Goal: Task Accomplishment & Management: Use online tool/utility

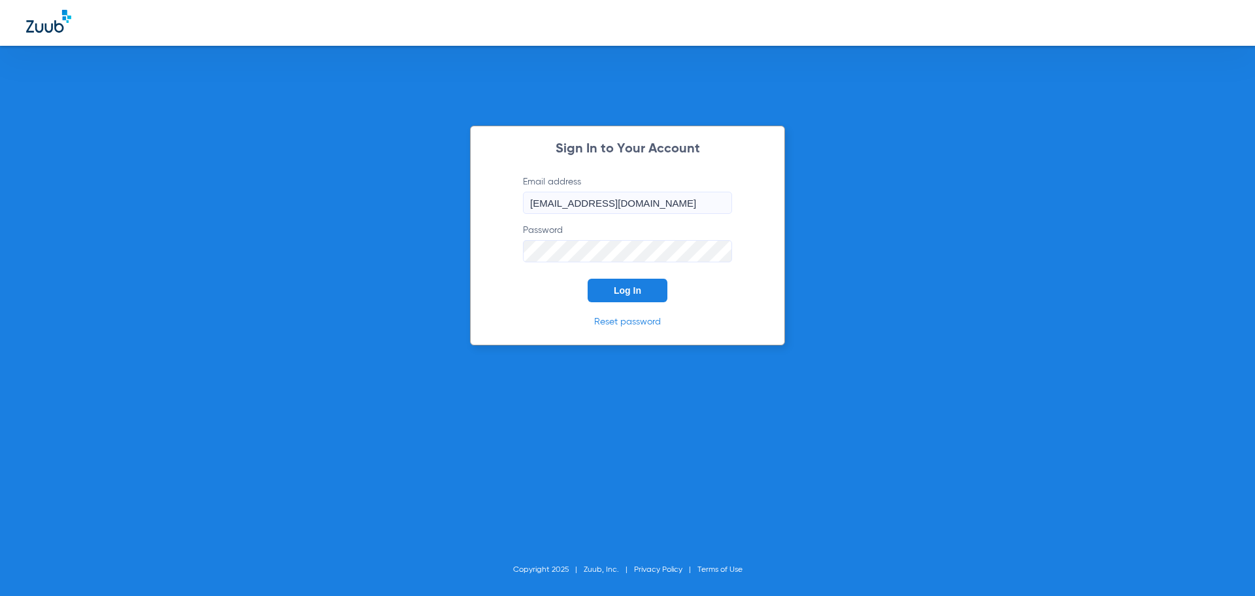
click at [643, 286] on button "Log In" at bounding box center [628, 290] width 80 height 24
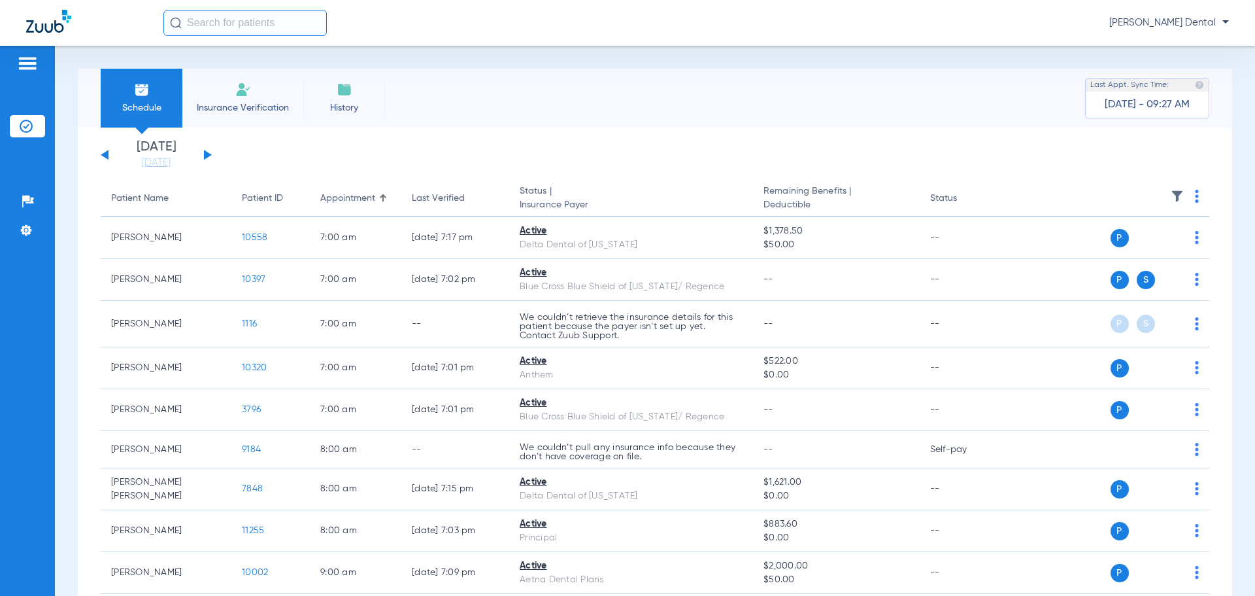
click at [210, 156] on div "[DATE] [DATE] [DATE] [DATE] [DATE] [DATE] [DATE] [DATE] [DATE] [DATE] [DATE] [D…" at bounding box center [156, 155] width 111 height 29
click at [207, 154] on button at bounding box center [208, 155] width 8 height 10
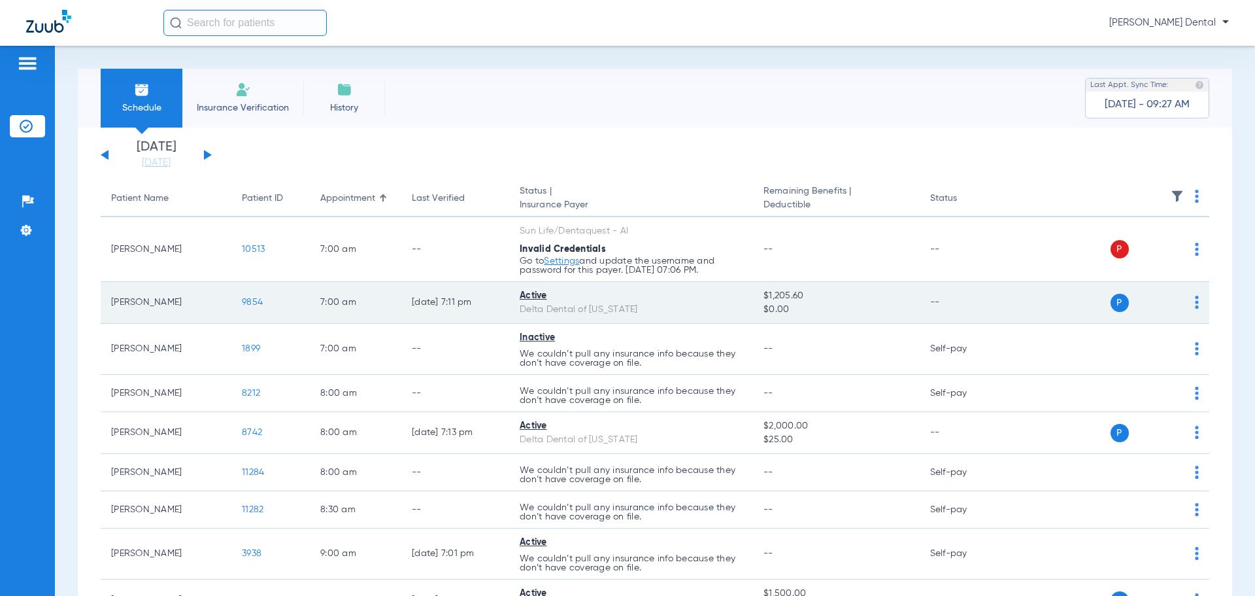
click at [253, 301] on span "9854" at bounding box center [252, 301] width 21 height 9
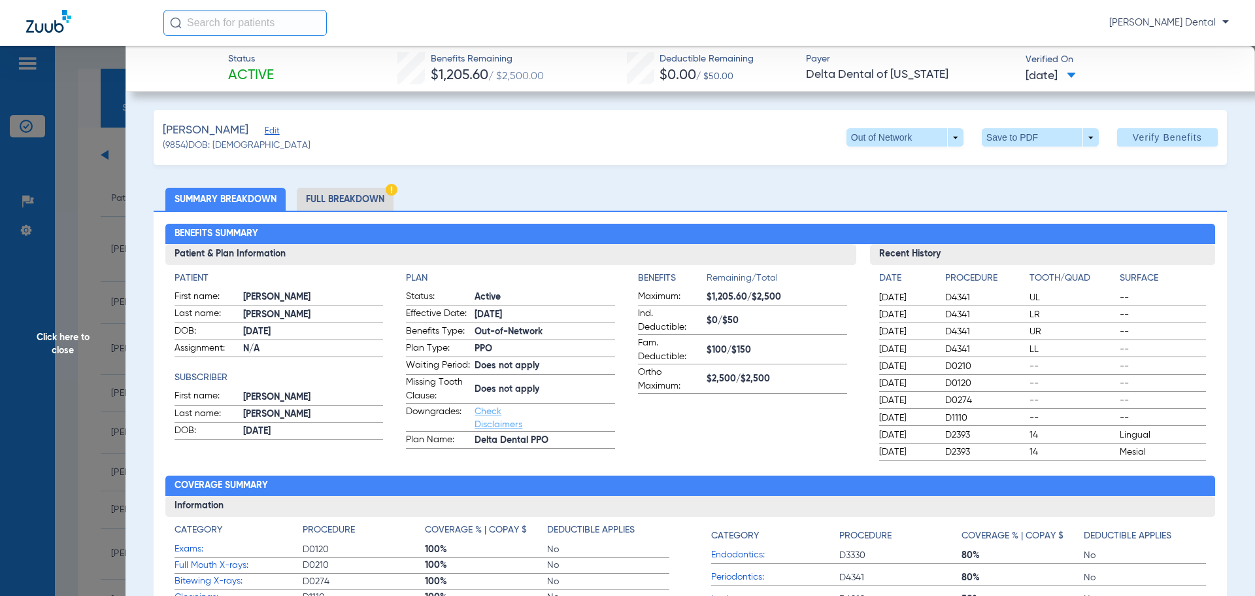
click at [60, 288] on span "Click here to close" at bounding box center [63, 344] width 126 height 596
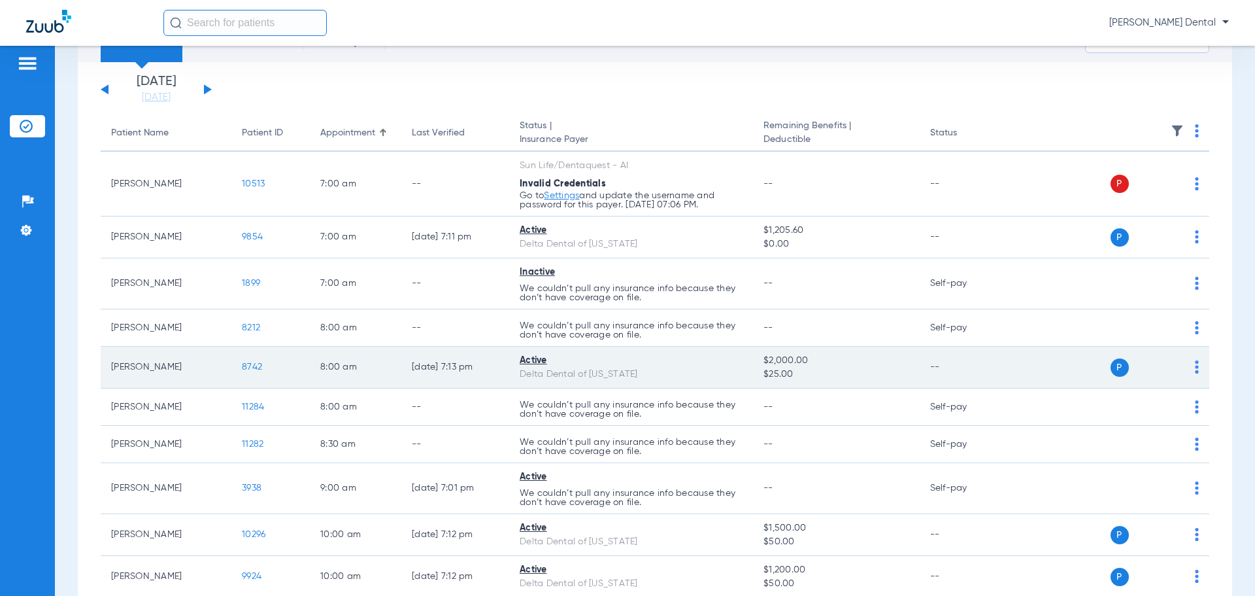
scroll to position [131, 0]
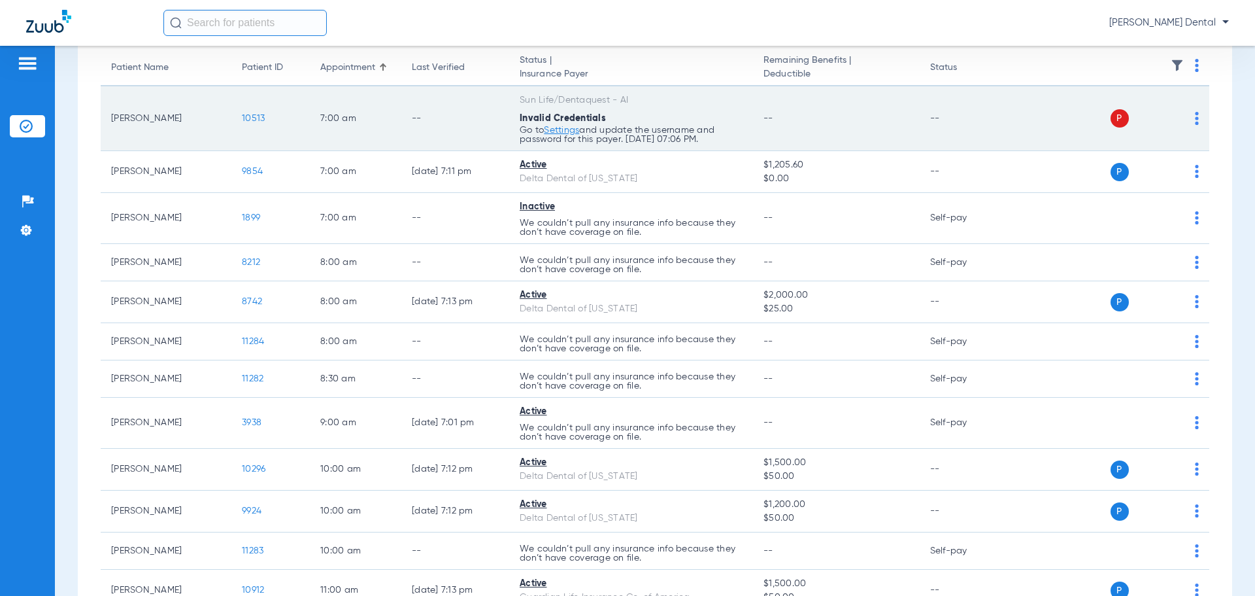
click at [254, 120] on span "10513" at bounding box center [253, 118] width 23 height 9
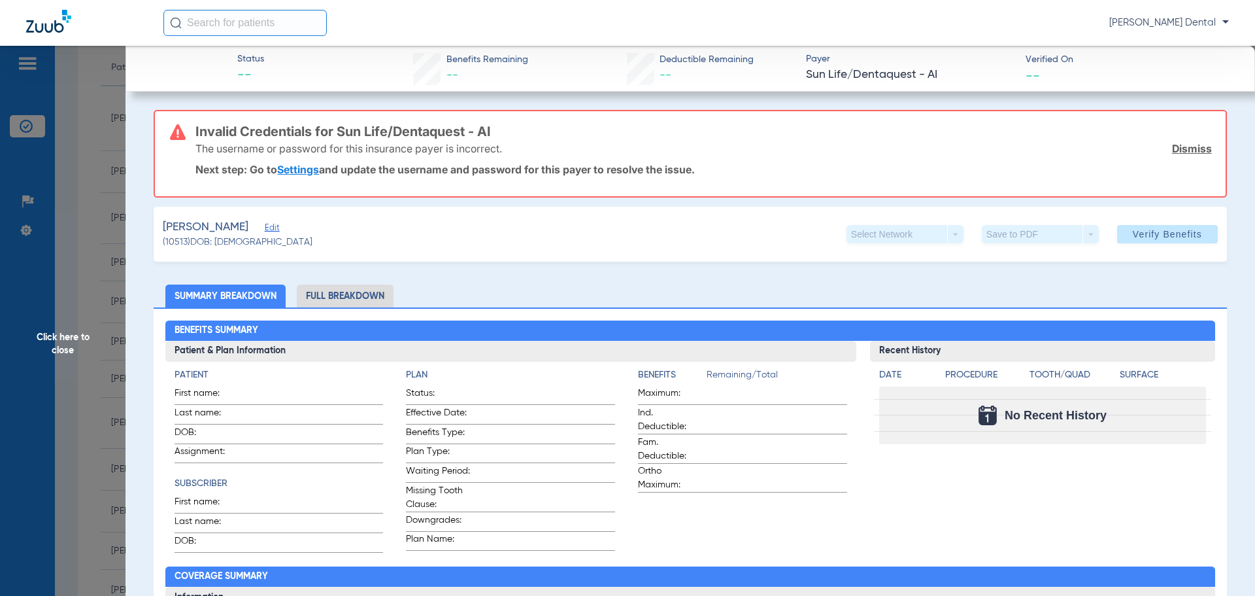
click at [59, 275] on span "Click here to close" at bounding box center [63, 344] width 126 height 596
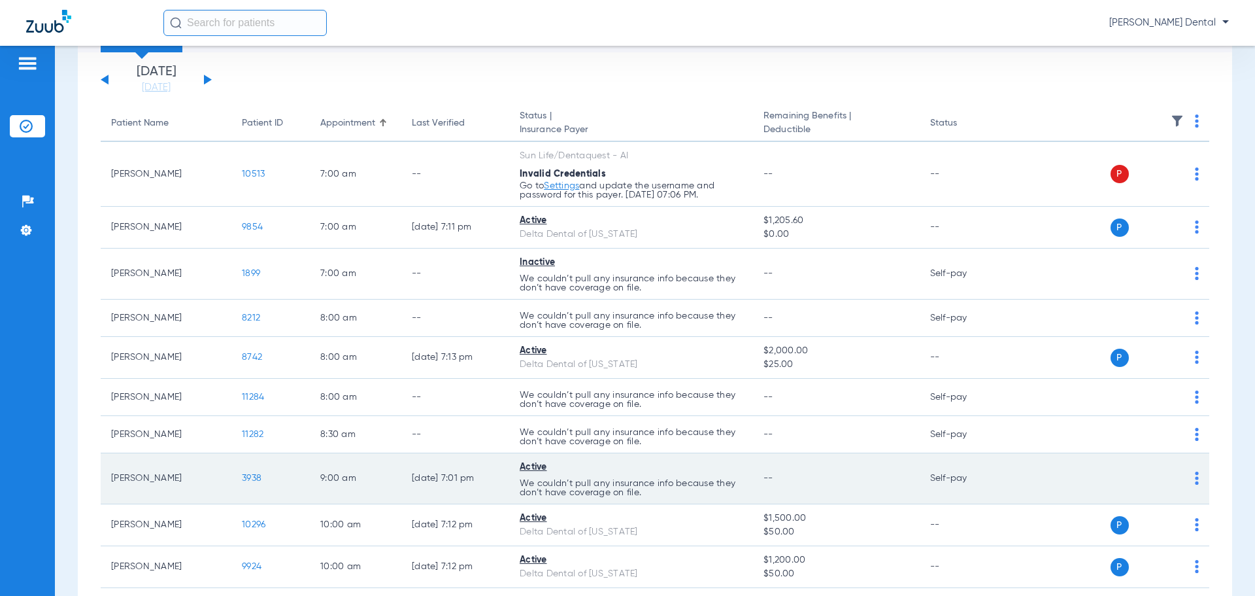
scroll to position [0, 0]
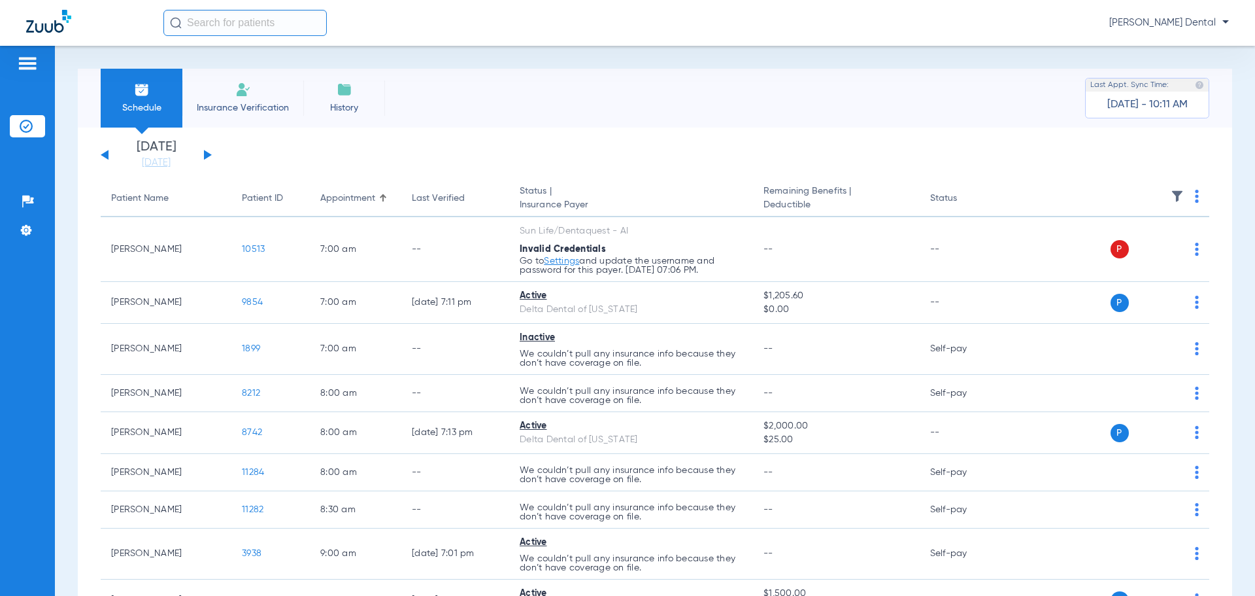
click at [105, 154] on button at bounding box center [105, 155] width 8 height 10
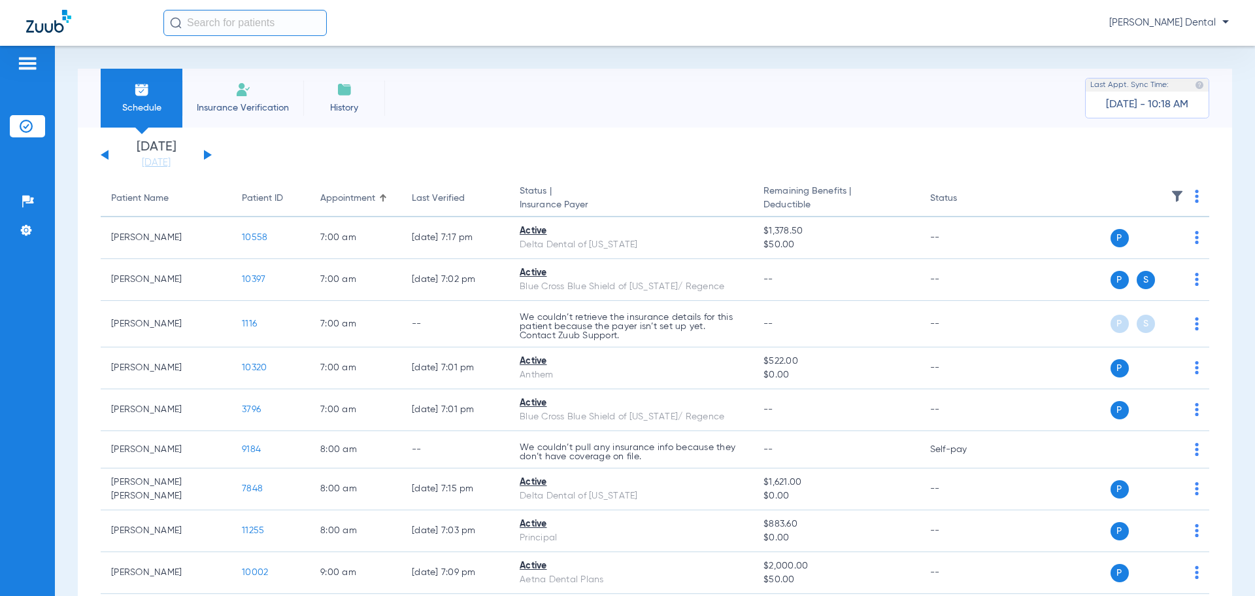
click at [207, 157] on button at bounding box center [208, 155] width 8 height 10
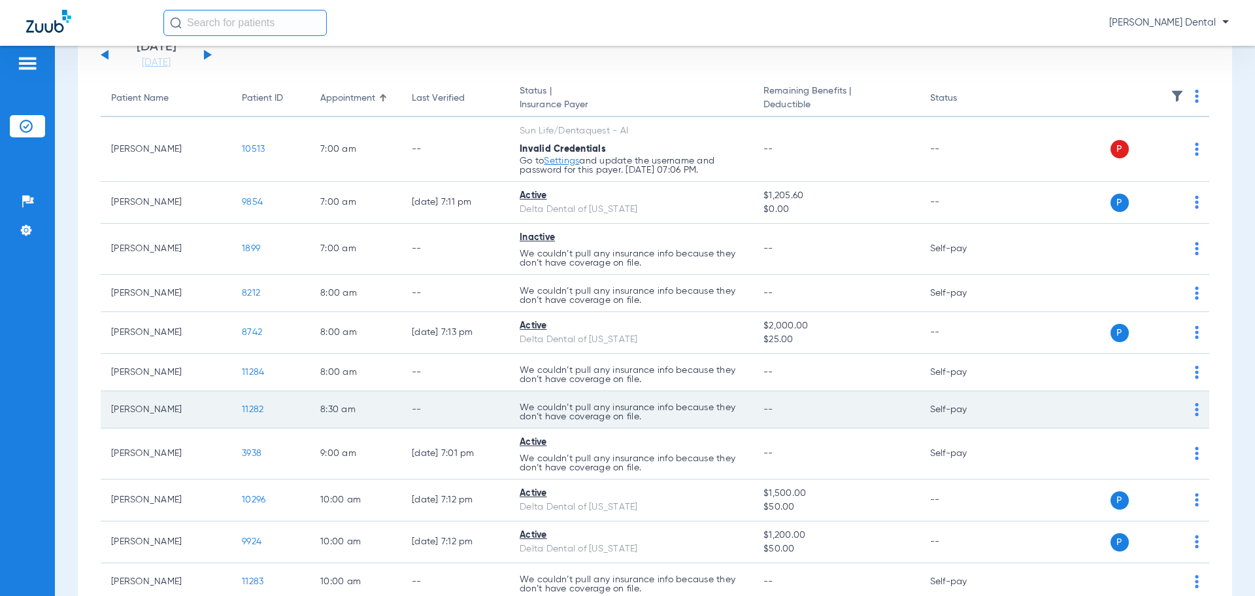
scroll to position [131, 0]
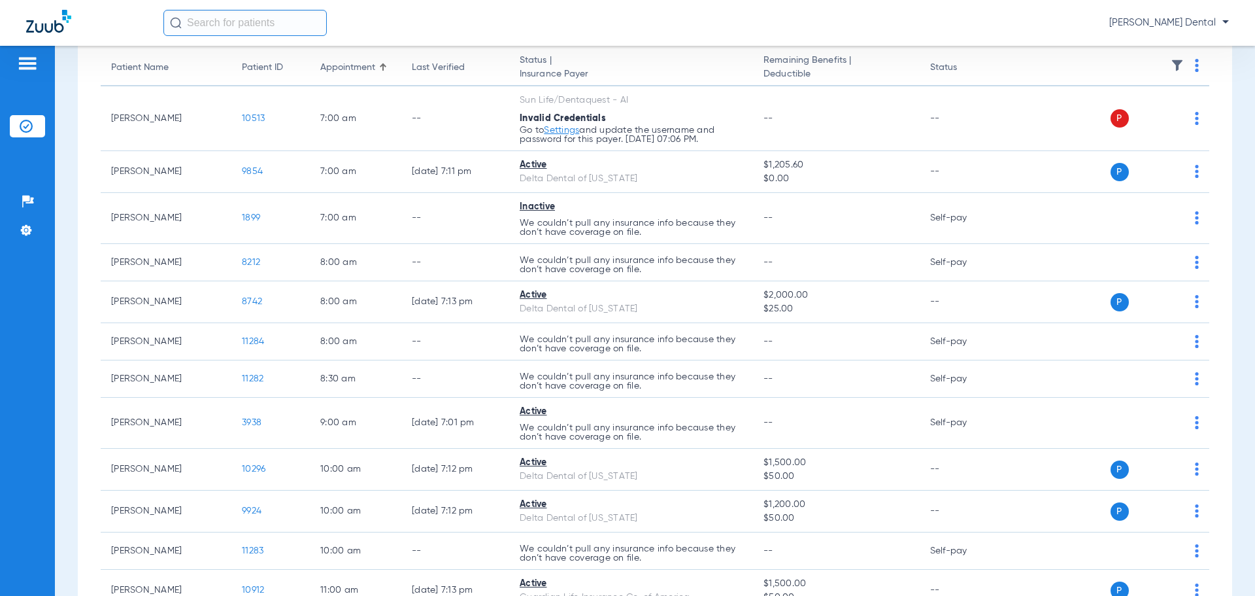
drag, startPoint x: 248, startPoint y: 511, endPoint x: 44, endPoint y: 12, distance: 538.6
click at [248, 511] on span "9924" at bounding box center [252, 510] width 20 height 9
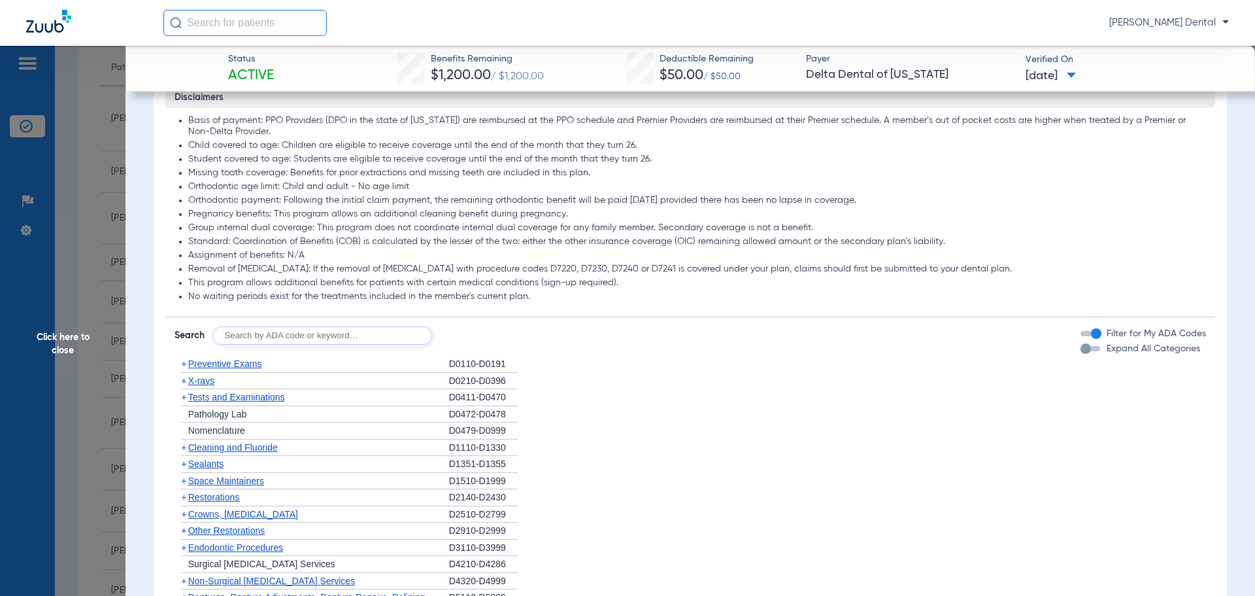
scroll to position [719, 0]
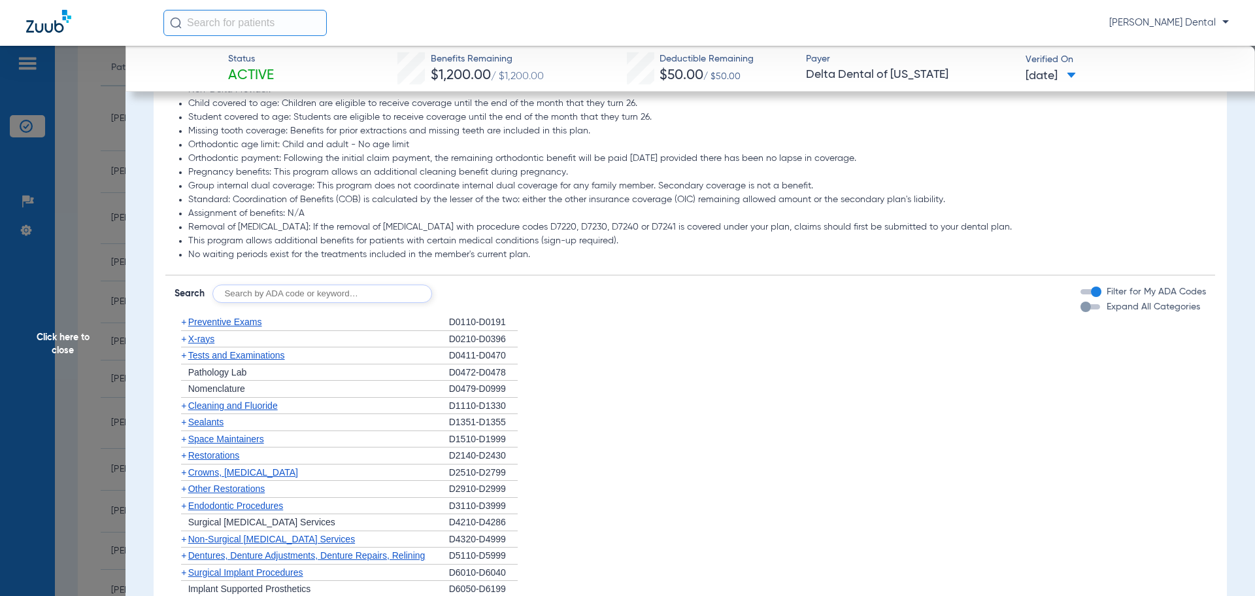
click at [231, 409] on span "Cleaning and Fluoride" at bounding box center [233, 405] width 90 height 10
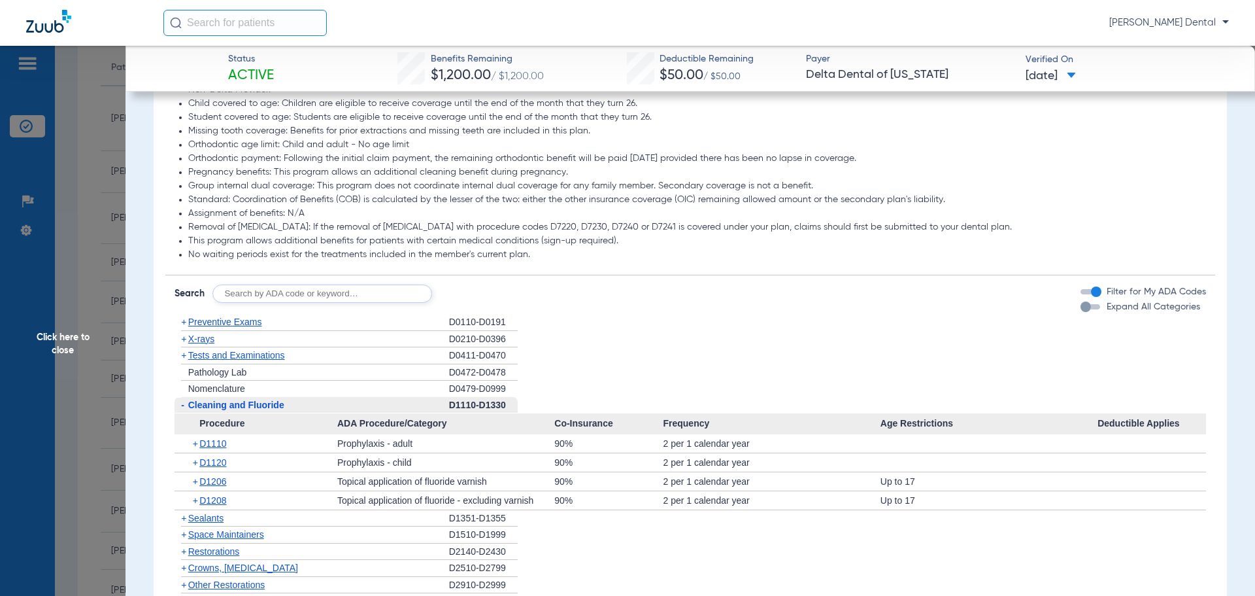
click at [79, 255] on span "Click here to close" at bounding box center [63, 344] width 126 height 596
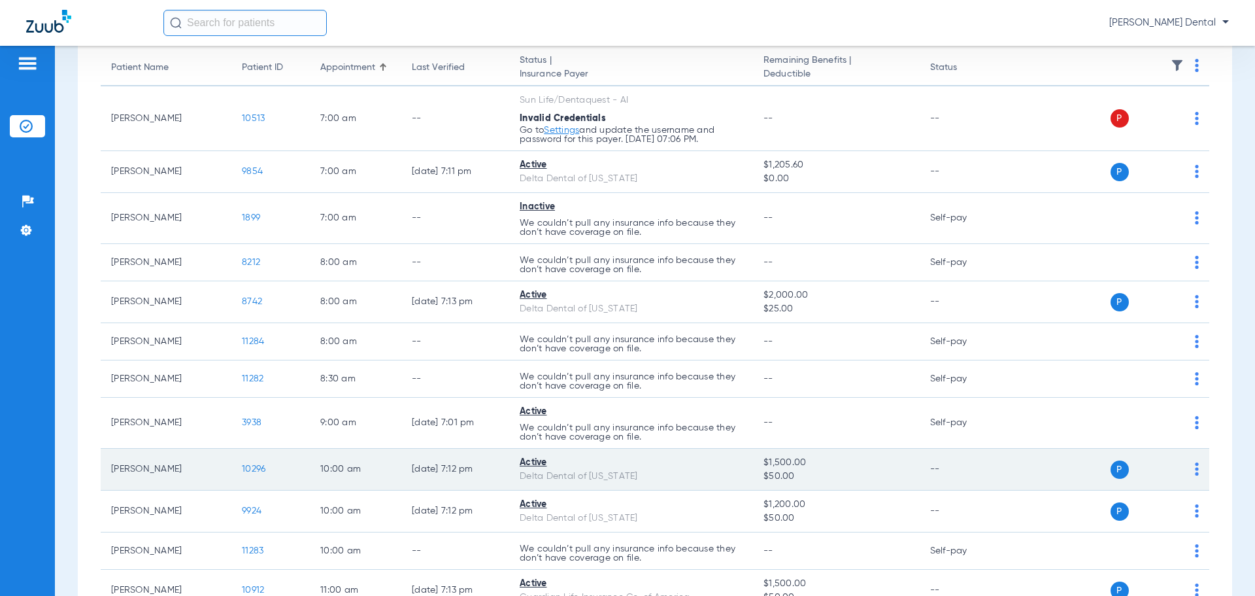
click at [257, 474] on td "10296" at bounding box center [270, 469] width 78 height 42
click at [258, 472] on span "10296" at bounding box center [254, 468] width 24 height 9
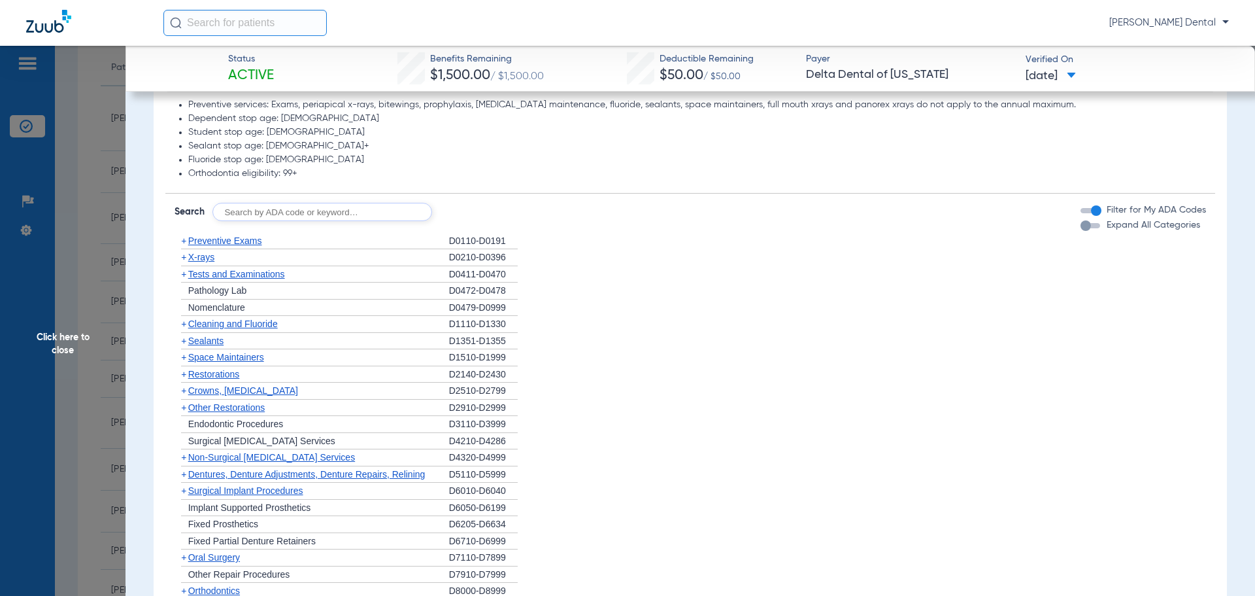
scroll to position [719, 0]
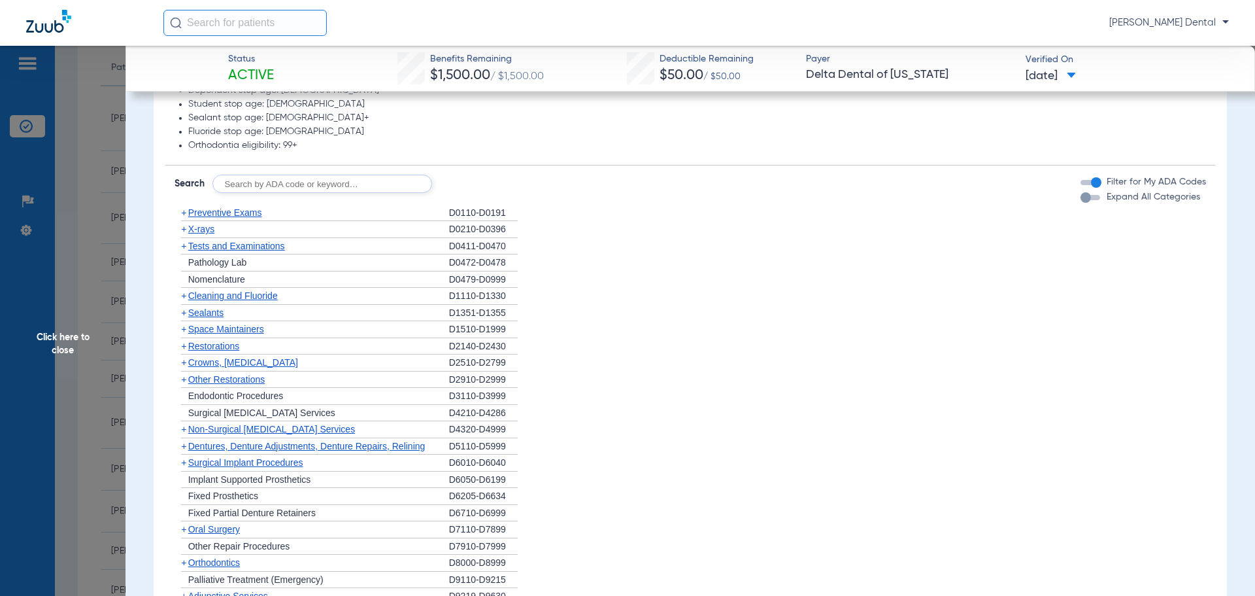
click at [243, 294] on span "Cleaning and Fluoride" at bounding box center [233, 295] width 90 height 10
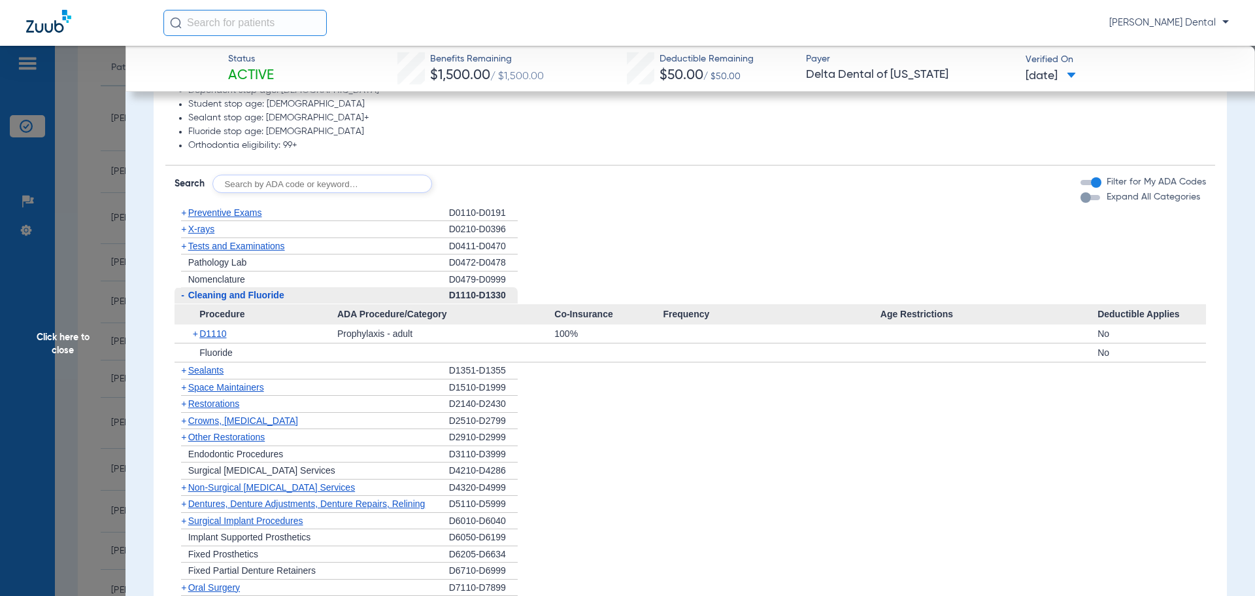
drag, startPoint x: 122, startPoint y: 275, endPoint x: 123, endPoint y: 300, distance: 24.8
click at [122, 275] on span "Click here to close" at bounding box center [63, 344] width 126 height 596
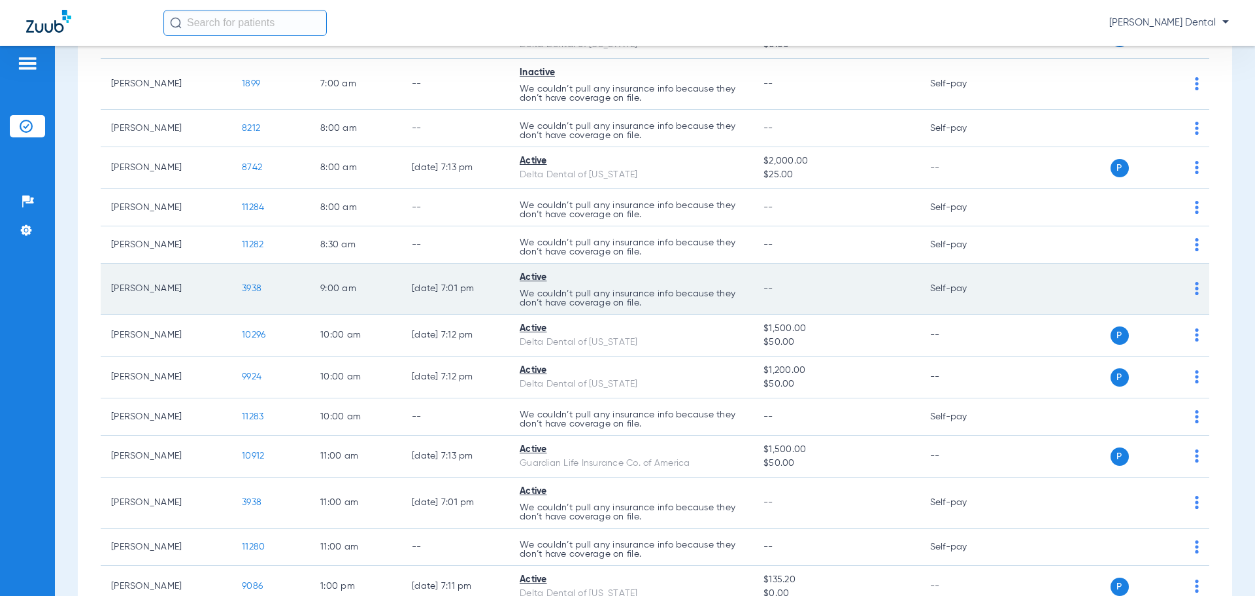
scroll to position [327, 0]
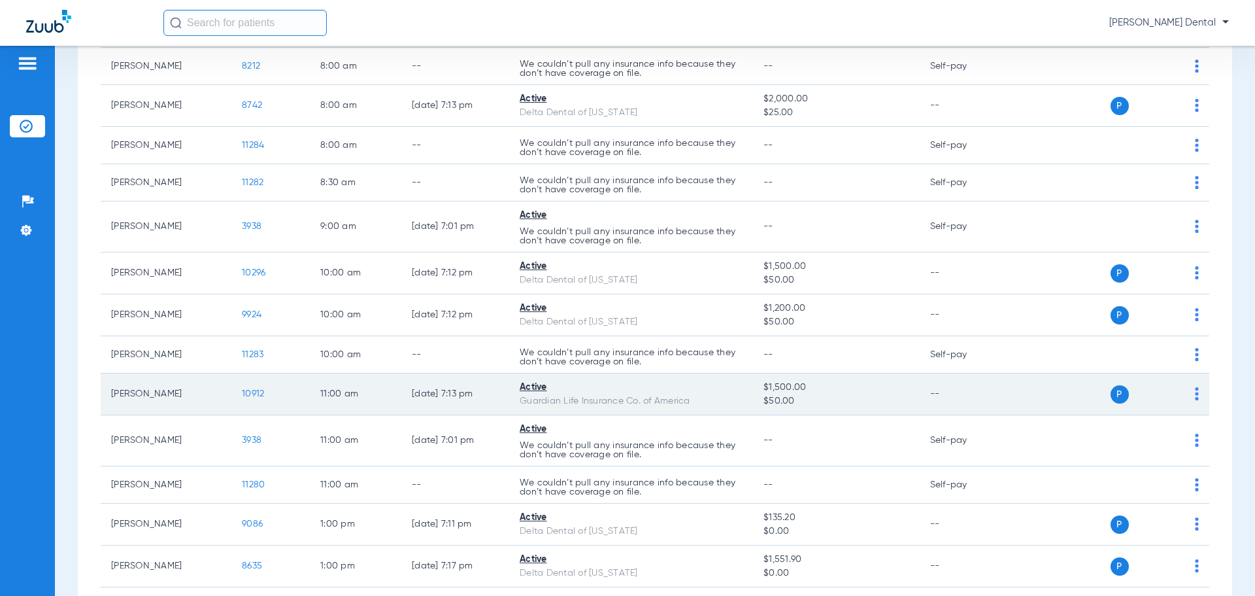
click at [242, 395] on span "10912" at bounding box center [253, 393] width 22 height 9
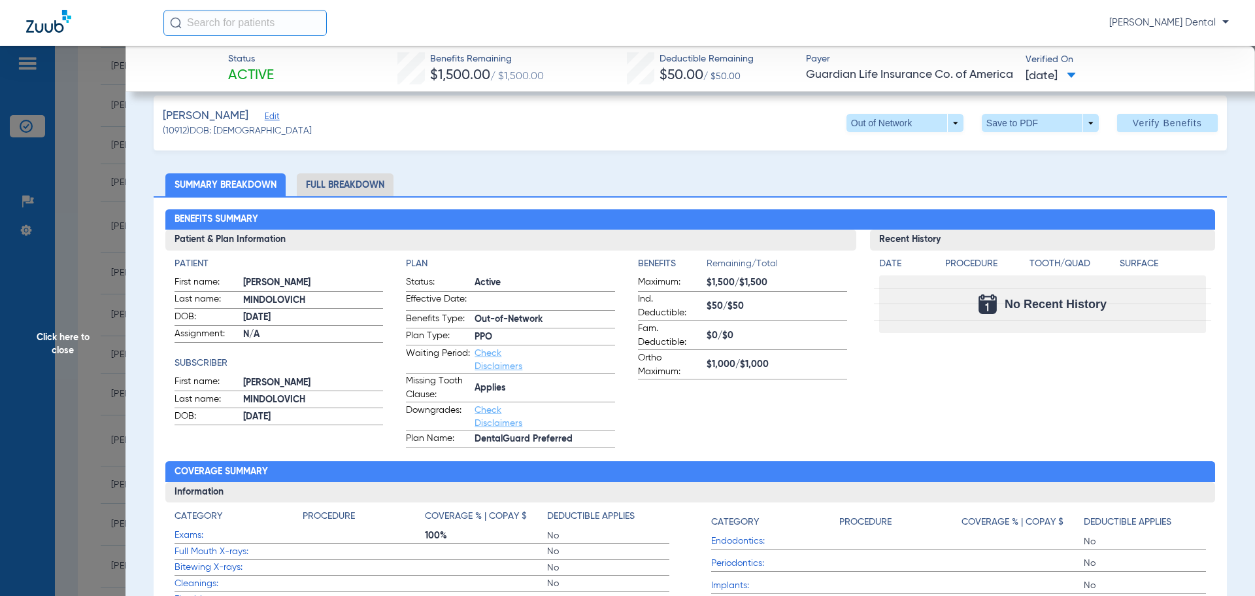
scroll to position [0, 0]
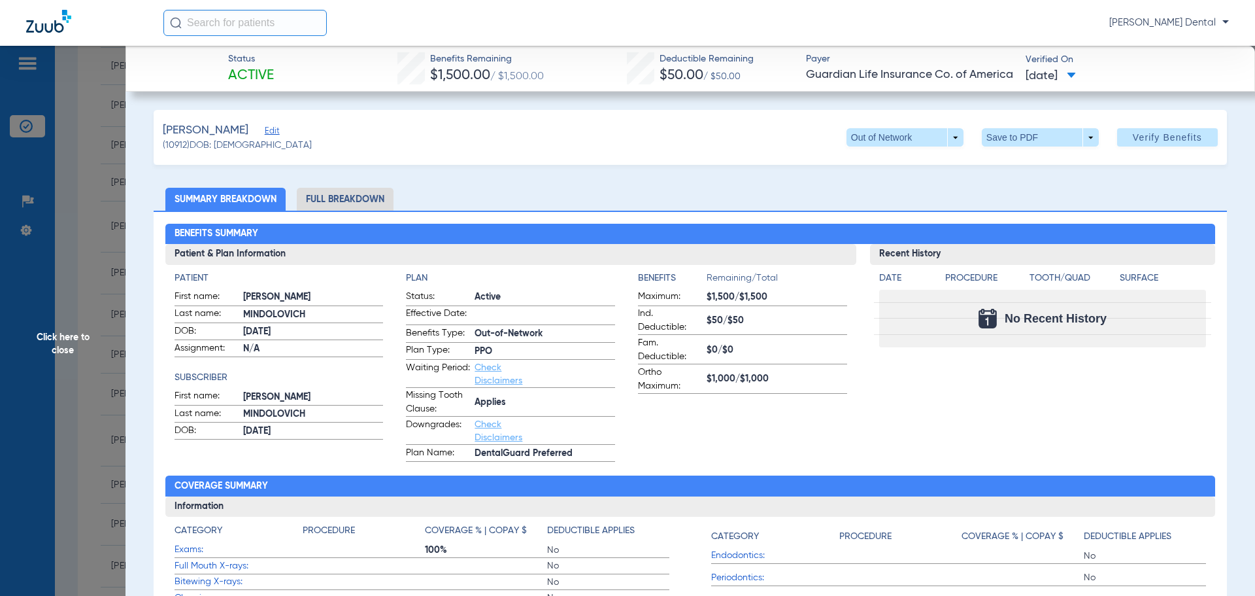
click at [120, 368] on span "Click here to close" at bounding box center [63, 344] width 126 height 596
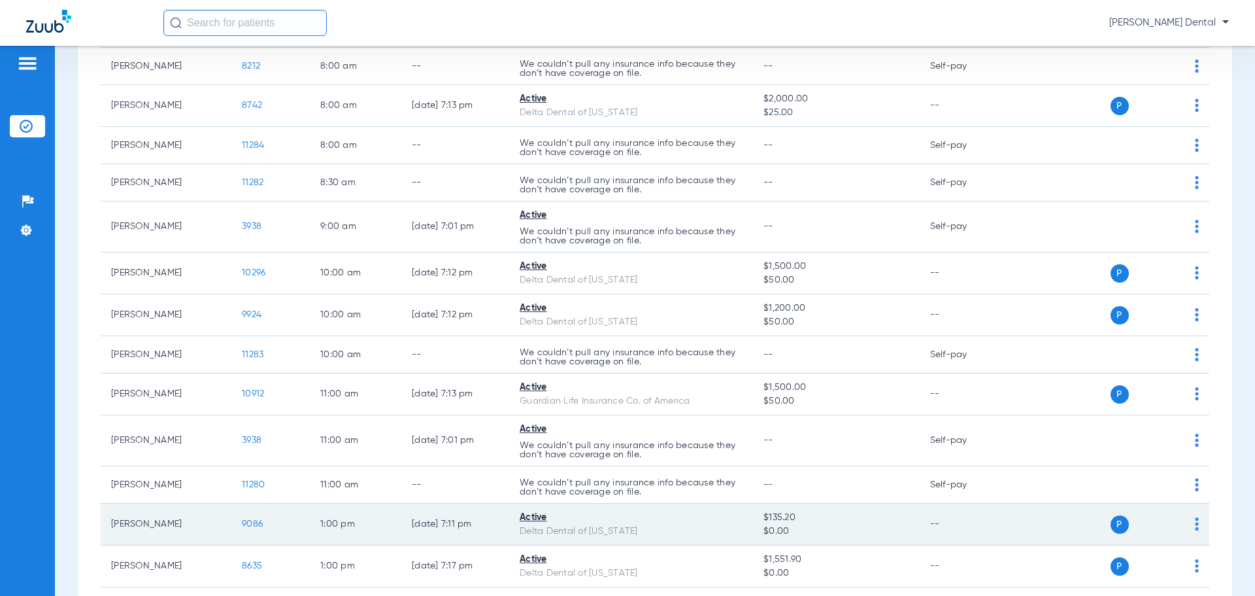
click at [246, 522] on span "9086" at bounding box center [252, 523] width 21 height 9
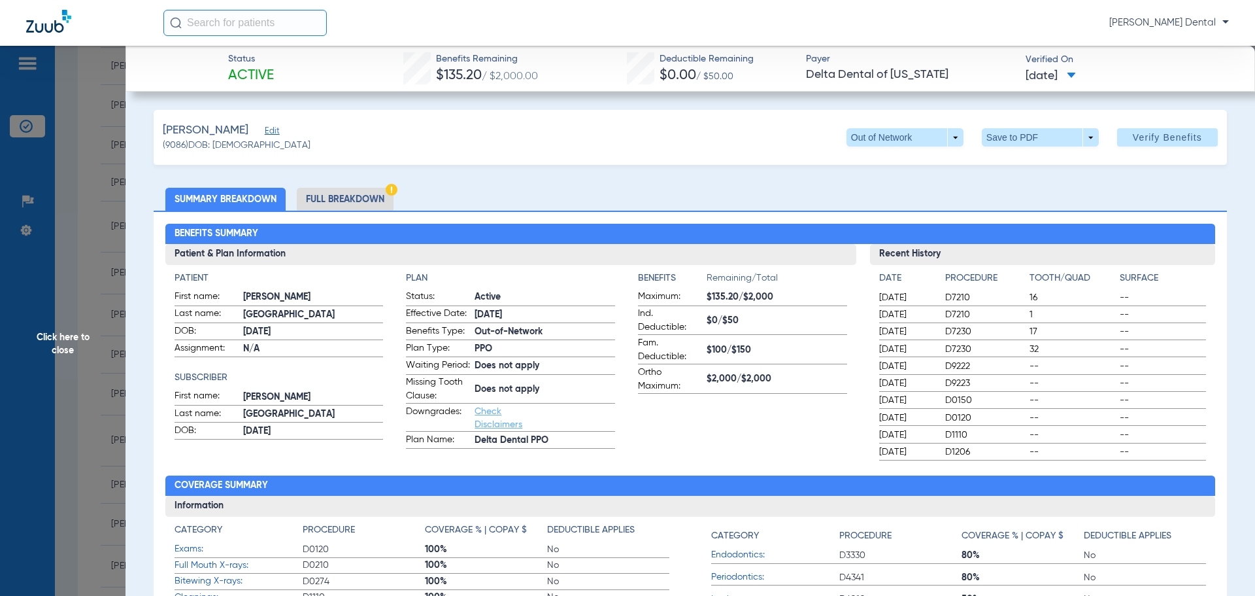
click at [81, 362] on span "Click here to close" at bounding box center [63, 344] width 126 height 596
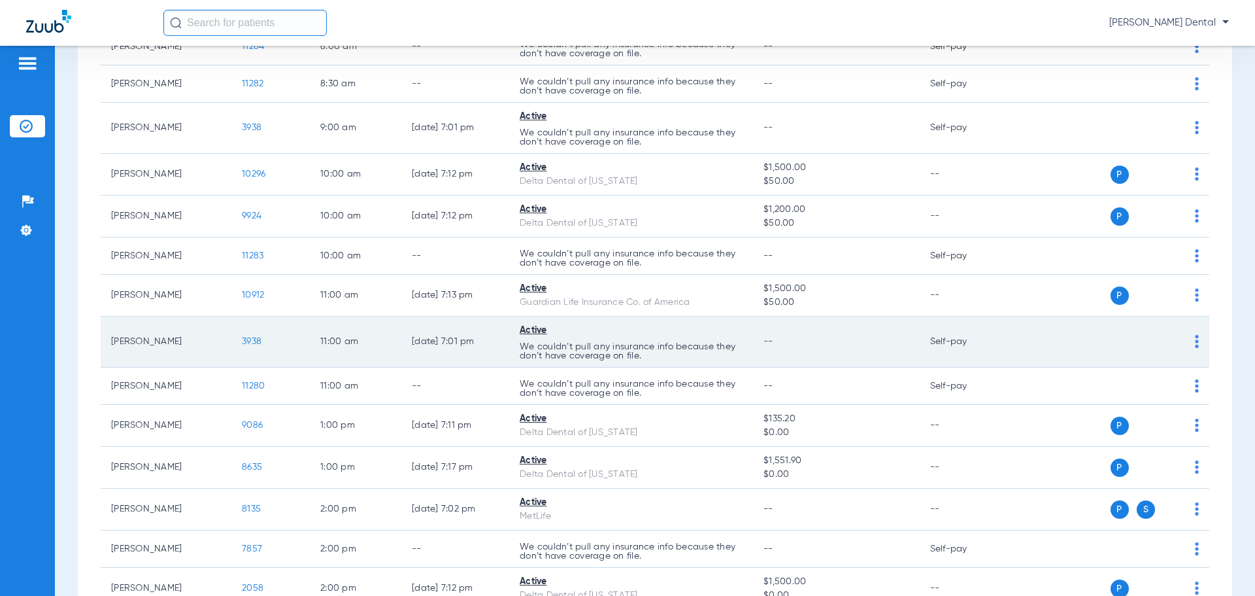
scroll to position [523, 0]
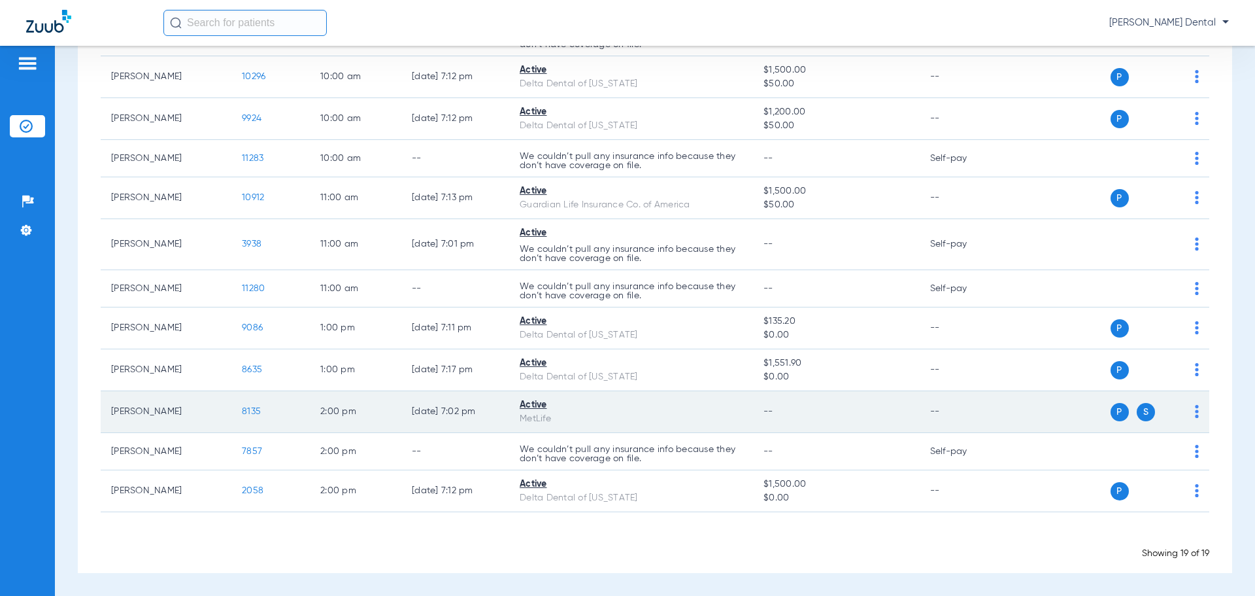
click at [252, 411] on span "8135" at bounding box center [251, 411] width 19 height 9
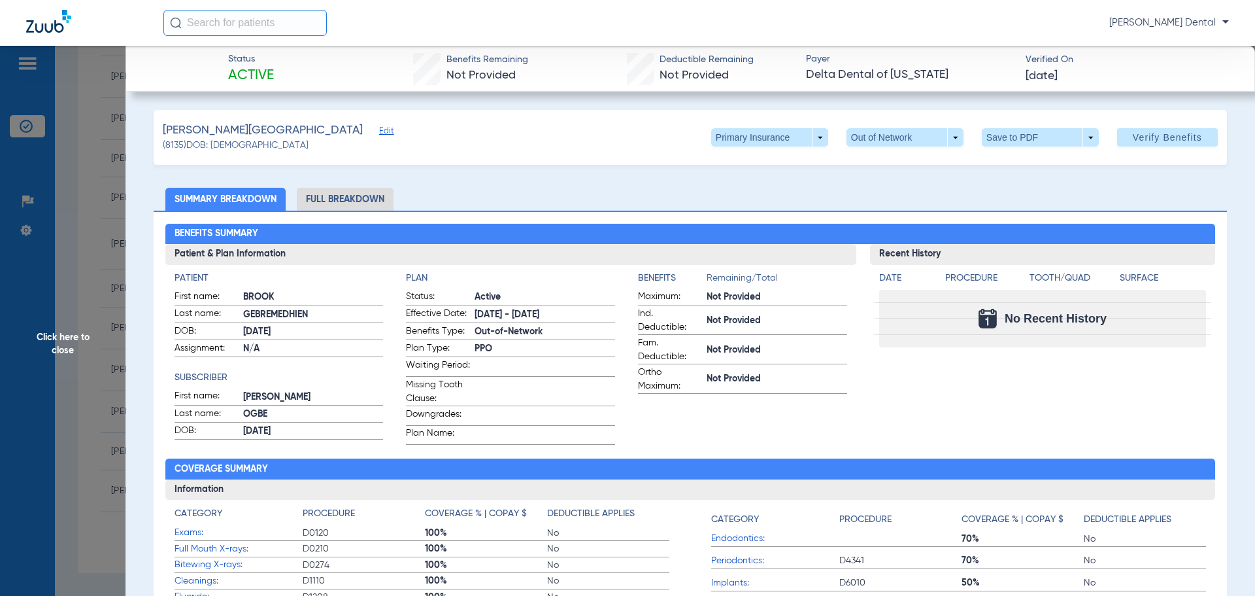
click at [74, 217] on span "Click here to close" at bounding box center [63, 344] width 126 height 596
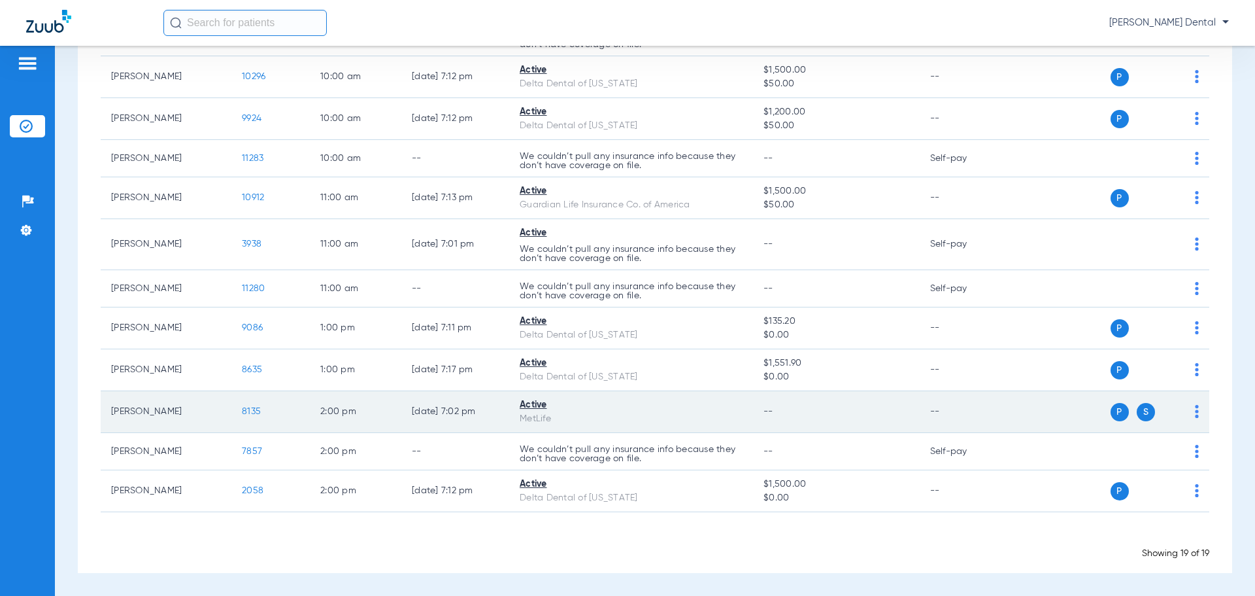
click at [1195, 412] on img at bounding box center [1197, 411] width 4 height 13
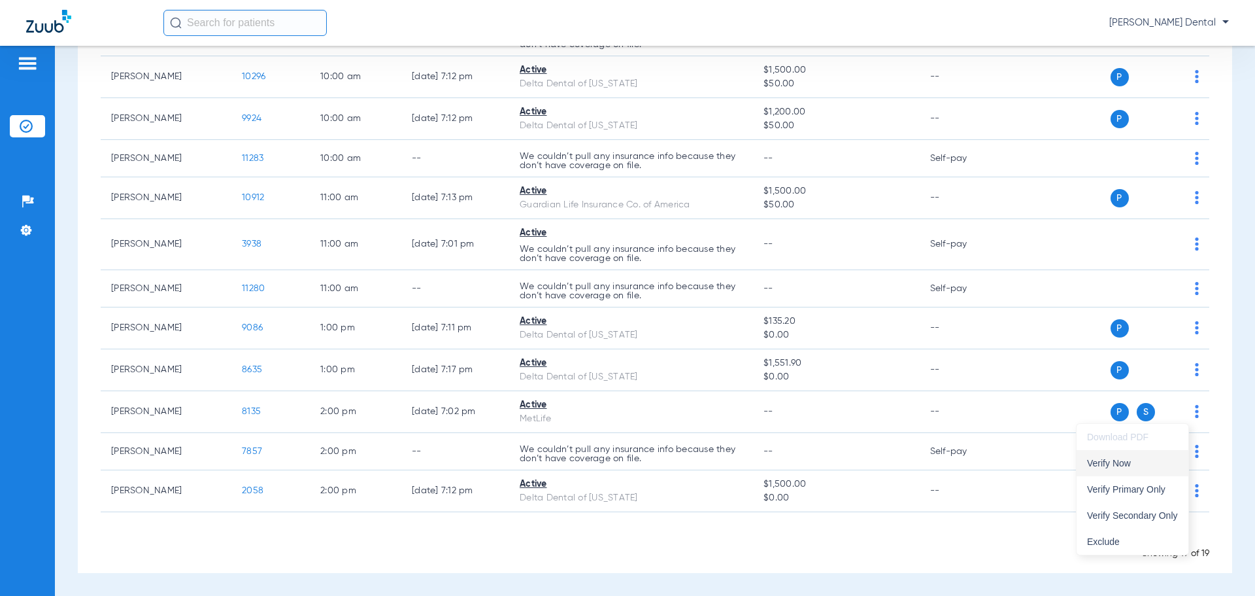
click at [1115, 465] on span "Verify Now" at bounding box center [1132, 462] width 91 height 9
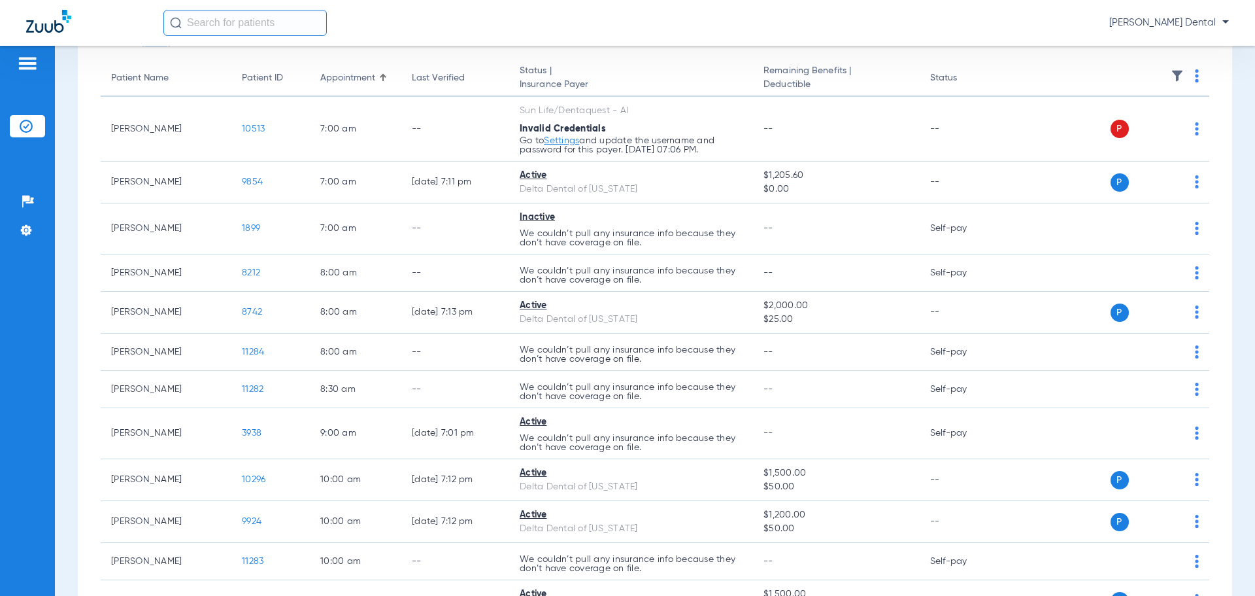
scroll to position [0, 0]
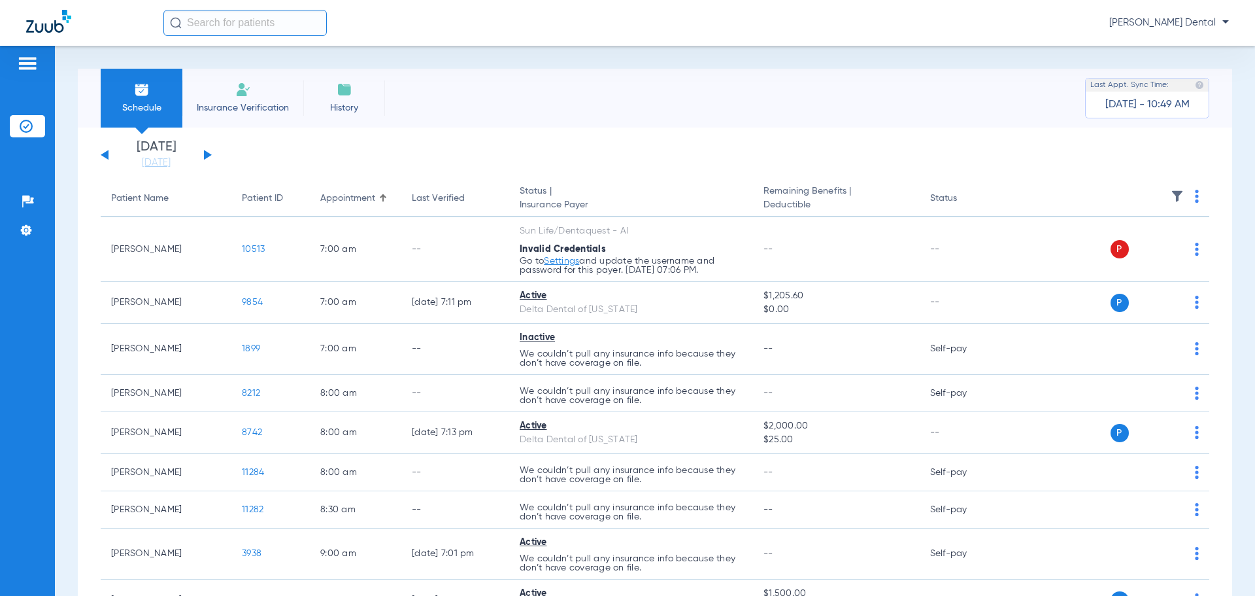
click at [207, 161] on div "Sunday 06-15-2025 Monday 06-16-2025 Tuesday 06-17-2025 Wednesday 06-18-2025 Thu…" at bounding box center [156, 155] width 111 height 29
click at [206, 157] on button at bounding box center [208, 155] width 8 height 10
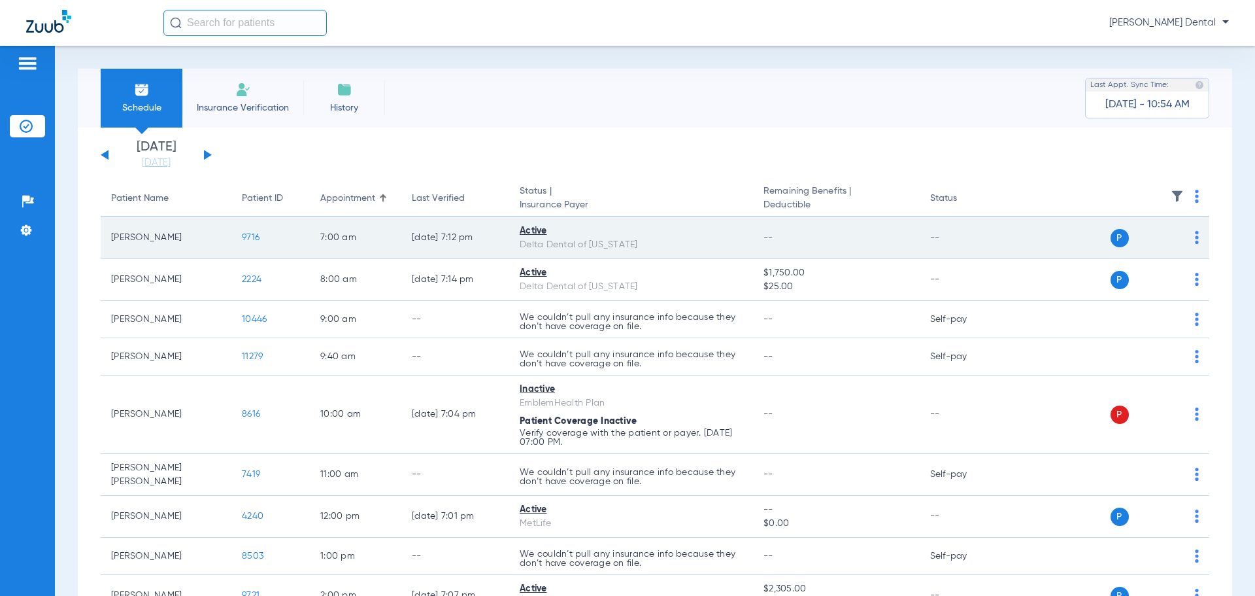
click at [261, 236] on td "9716" at bounding box center [270, 238] width 78 height 42
click at [250, 237] on span "9716" at bounding box center [251, 237] width 18 height 9
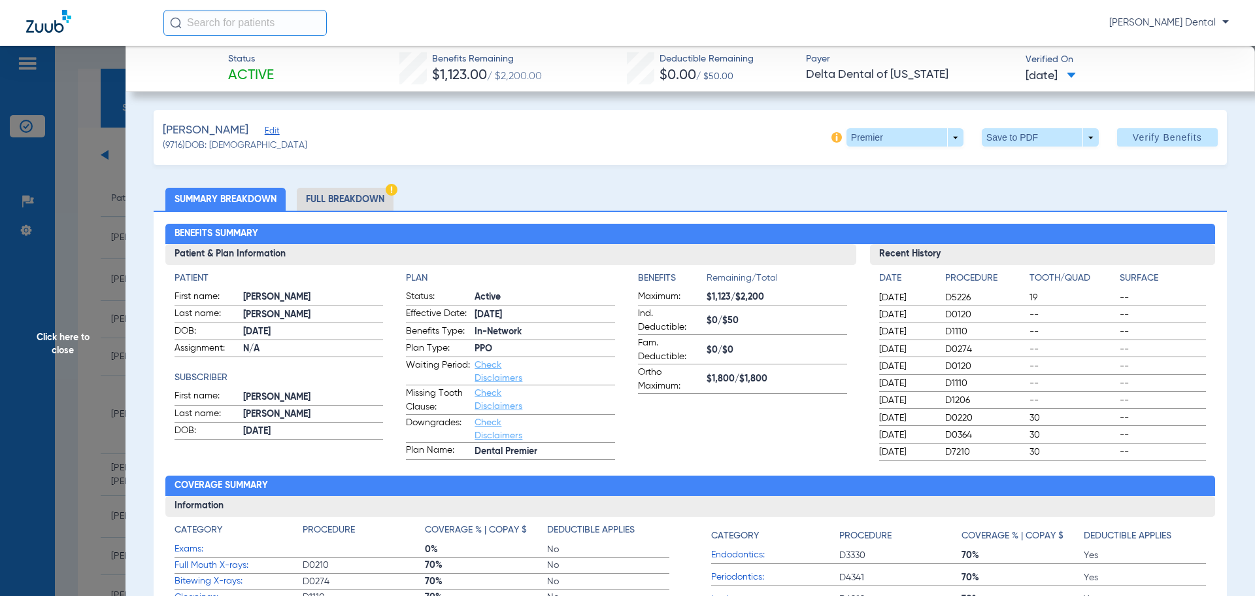
click at [91, 280] on span "Click here to close" at bounding box center [63, 344] width 126 height 596
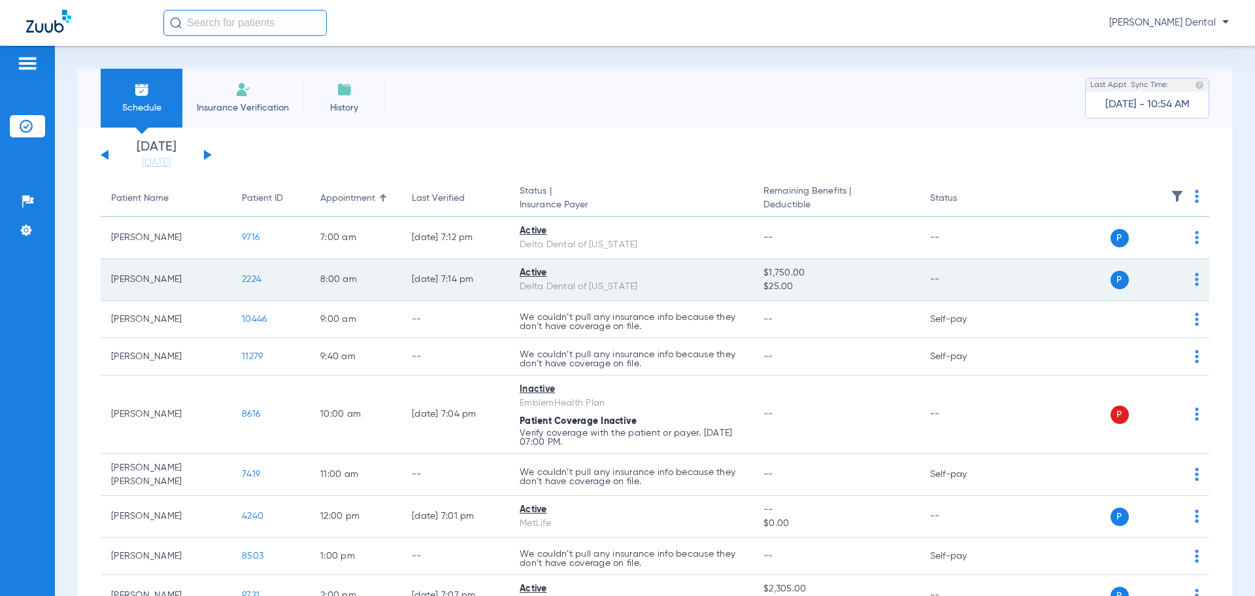
click at [254, 278] on span "2224" at bounding box center [252, 279] width 20 height 9
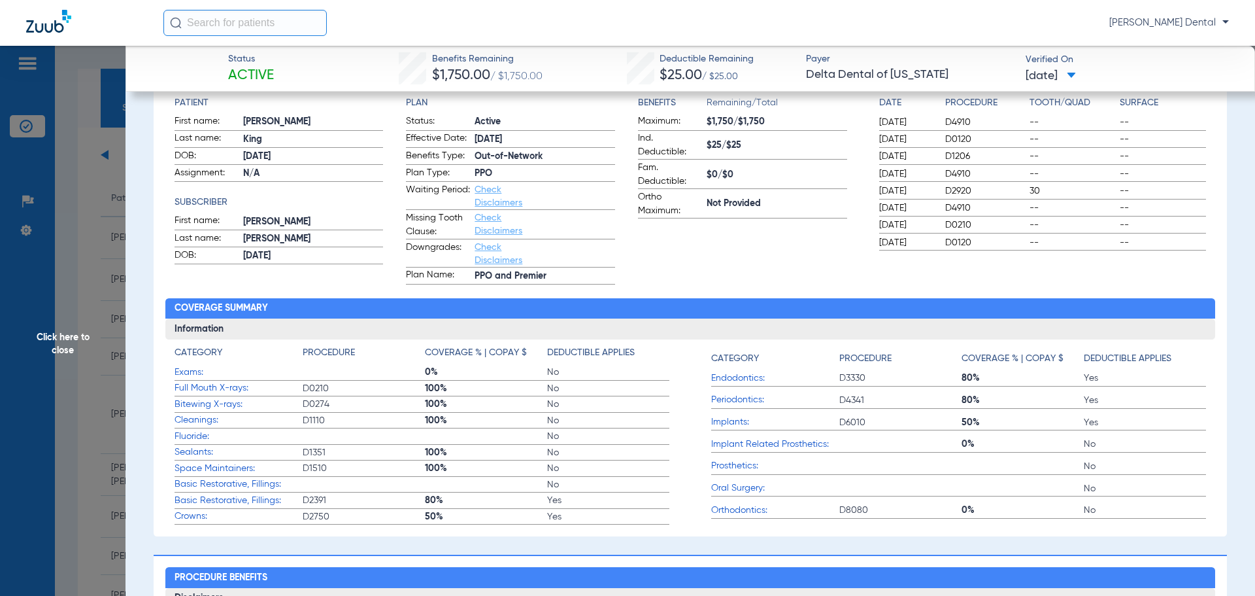
scroll to position [196, 0]
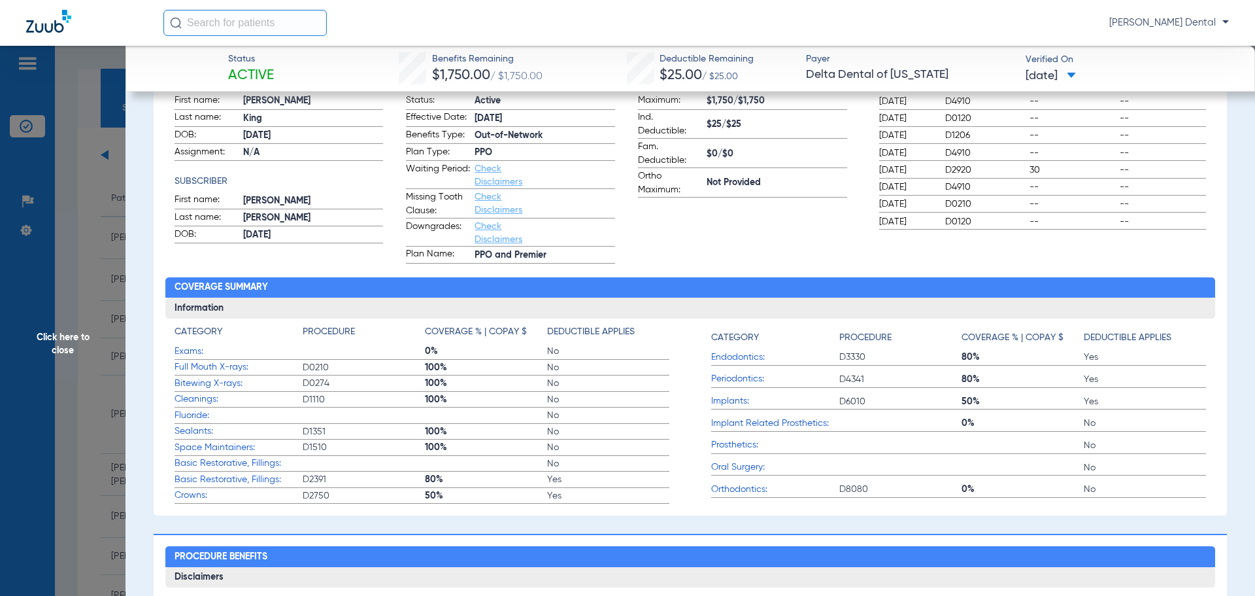
click at [96, 212] on span "Click here to close" at bounding box center [63, 344] width 126 height 596
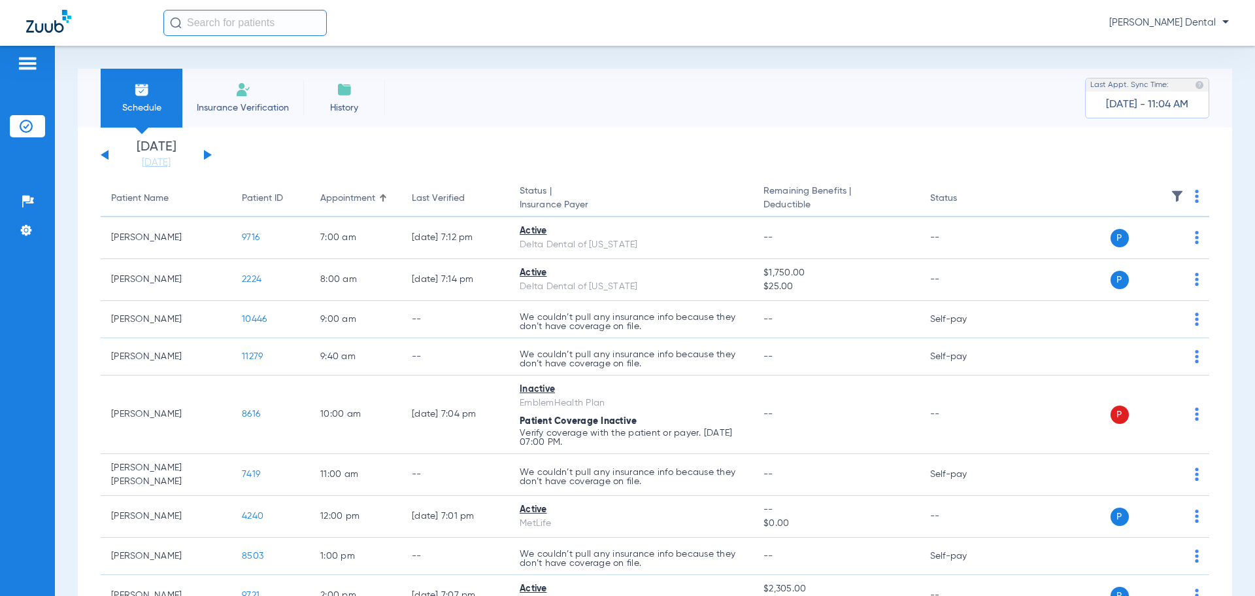
click at [108, 161] on div "Sunday 06-15-2025 Monday 06-16-2025 Tuesday 06-17-2025 Wednesday 06-18-2025 Thu…" at bounding box center [156, 155] width 111 height 29
click at [106, 155] on button at bounding box center [105, 155] width 8 height 10
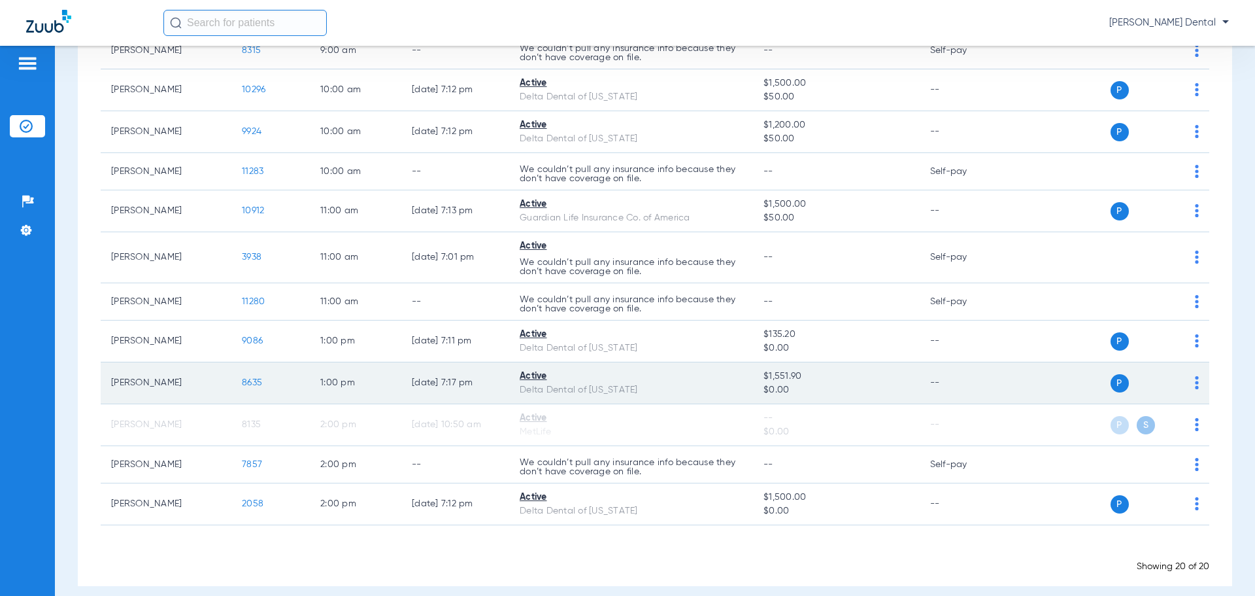
scroll to position [560, 0]
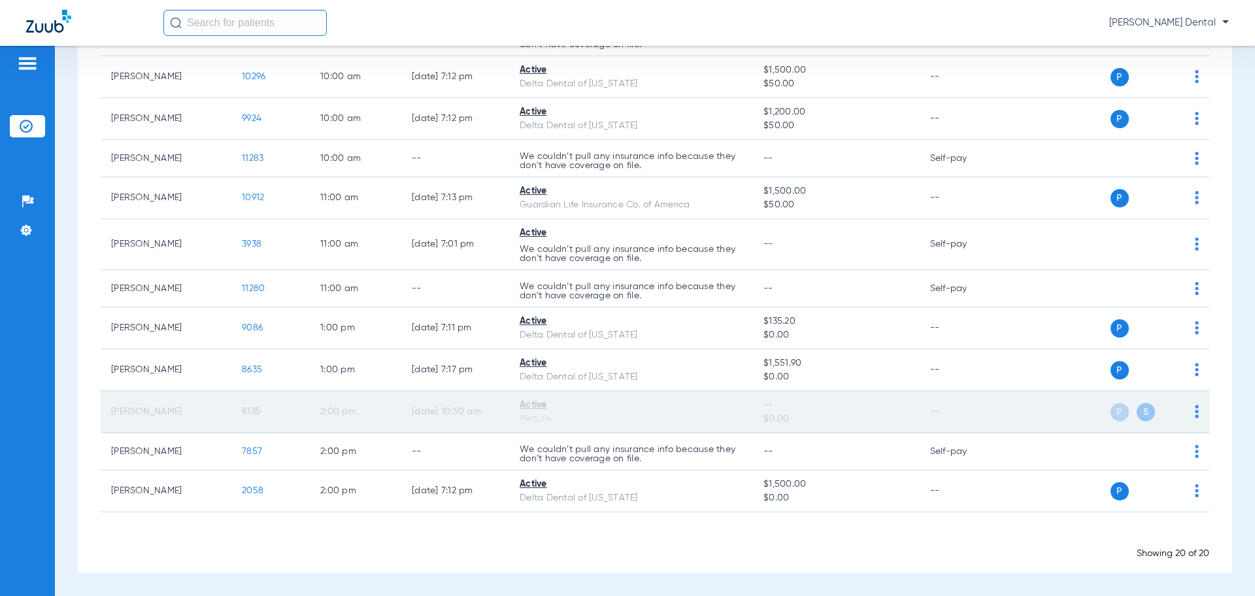
click at [1195, 412] on img at bounding box center [1197, 411] width 4 height 13
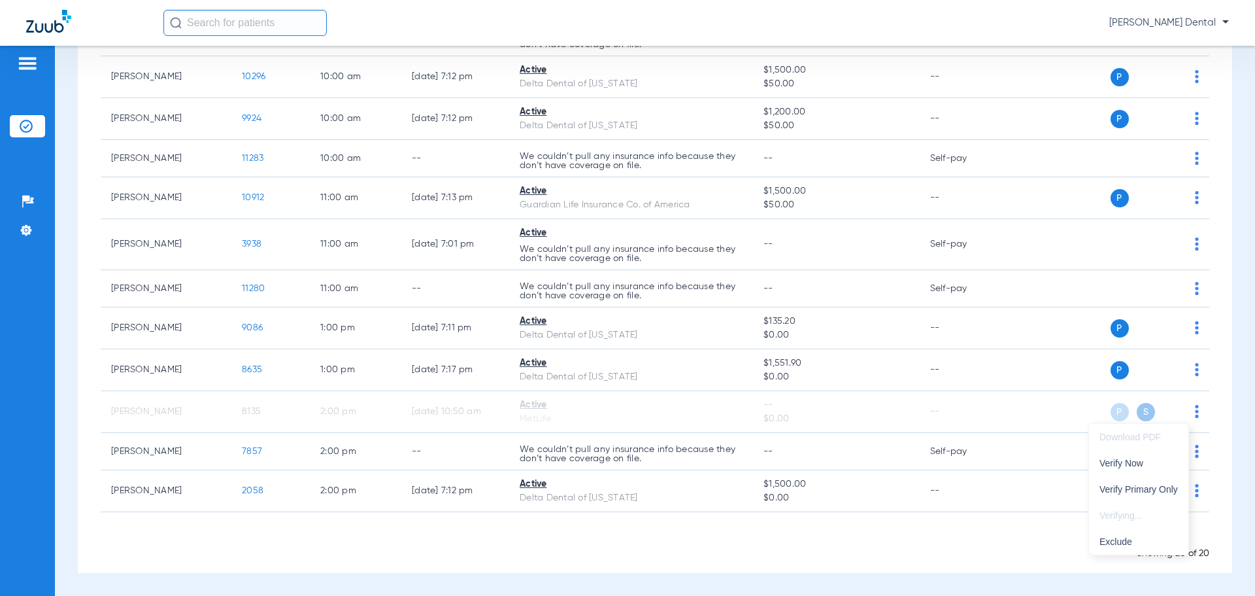
click at [296, 398] on div at bounding box center [627, 298] width 1255 height 596
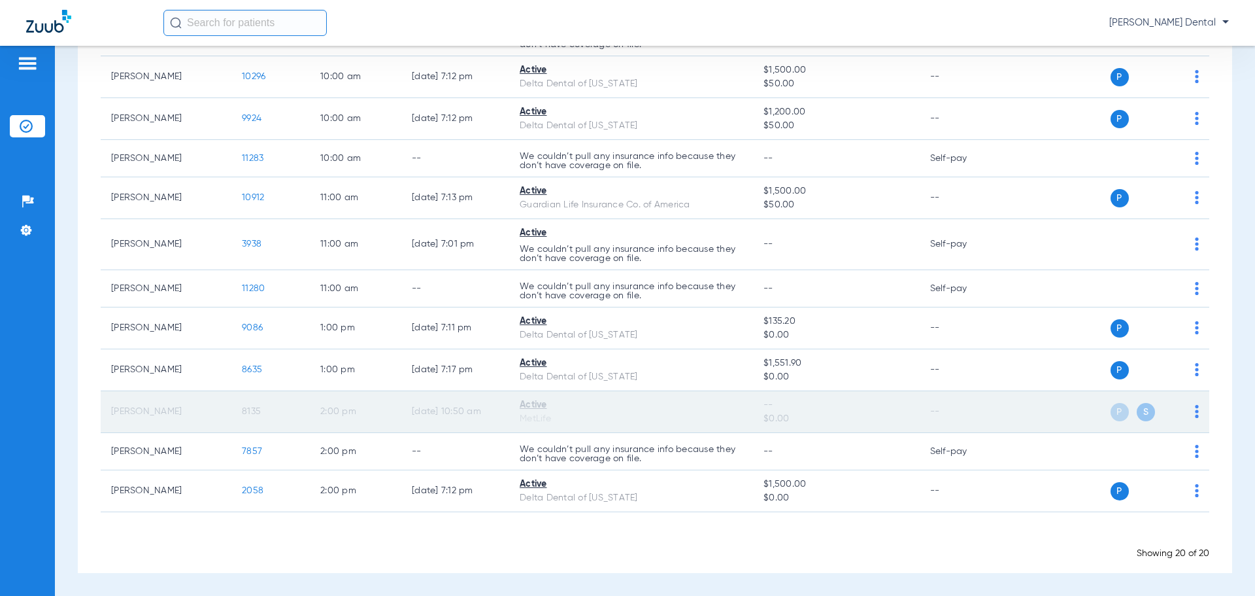
drag, startPoint x: 236, startPoint y: 405, endPoint x: 239, endPoint y: 416, distance: 11.0
click at [236, 407] on td "8135" at bounding box center [270, 412] width 78 height 42
click at [244, 409] on span "8135" at bounding box center [251, 411] width 19 height 9
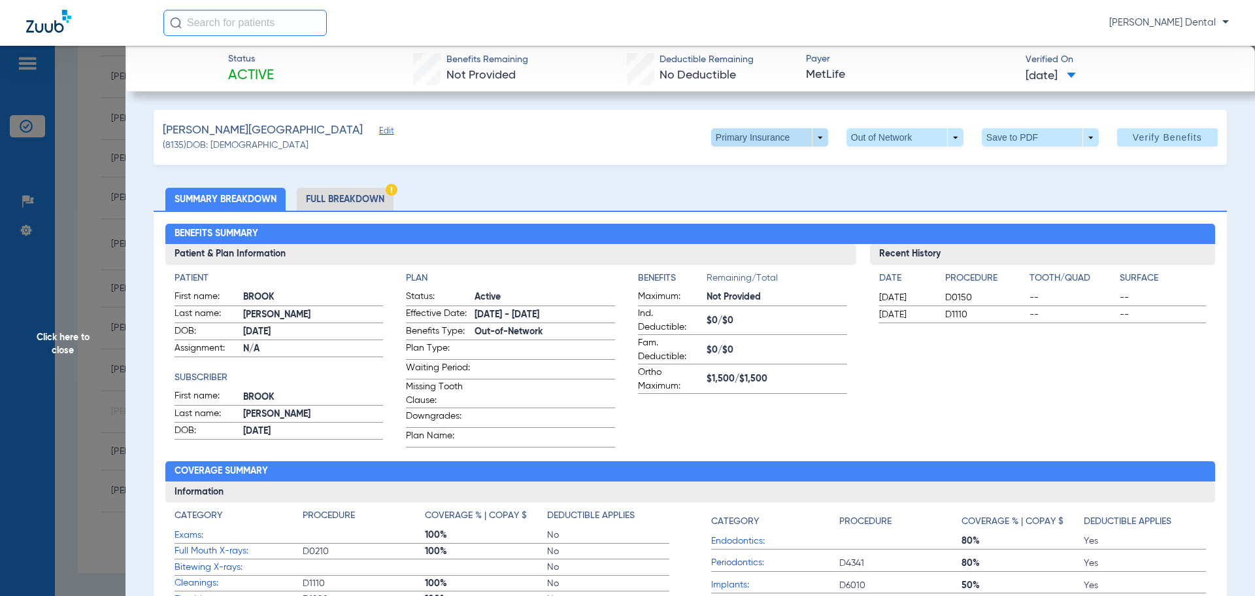
click at [813, 135] on span at bounding box center [769, 137] width 117 height 18
click at [741, 185] on span "Secondary Insurance" at bounding box center [756, 189] width 86 height 9
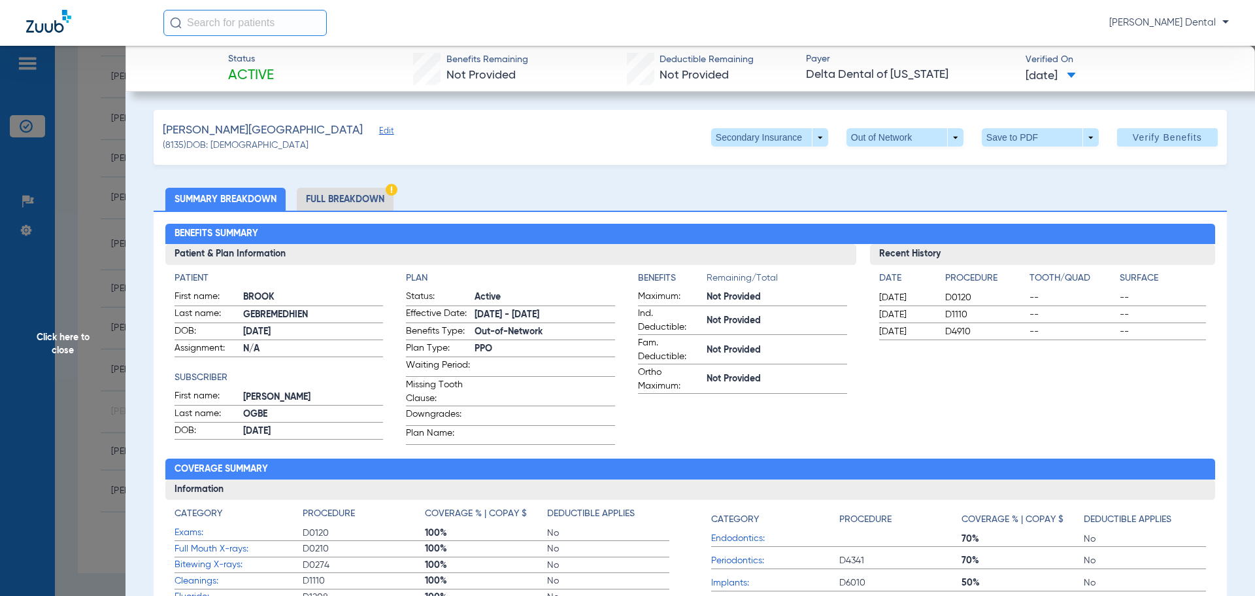
click at [98, 302] on span "Click here to close" at bounding box center [63, 344] width 126 height 596
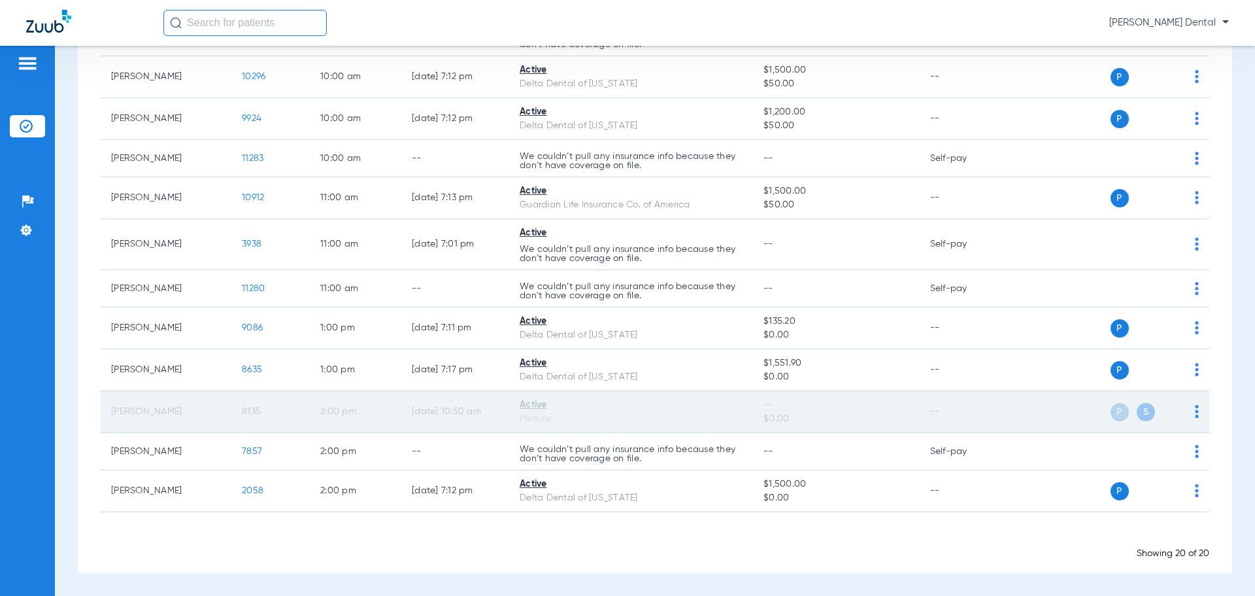
click at [254, 412] on span "8135" at bounding box center [251, 411] width 19 height 9
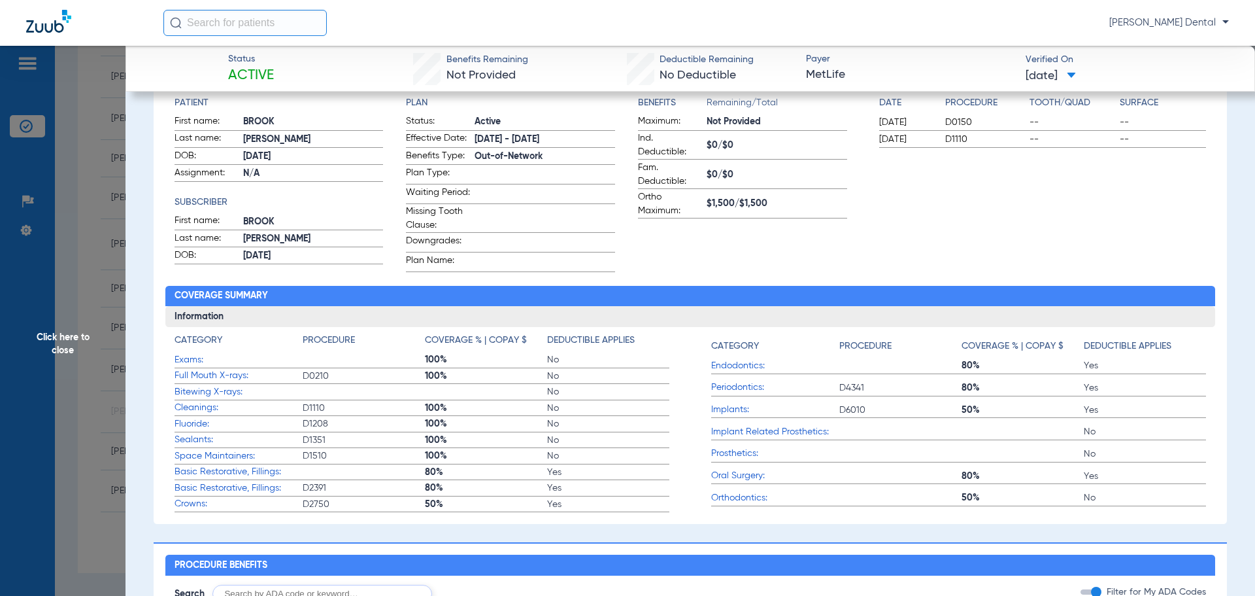
scroll to position [196, 0]
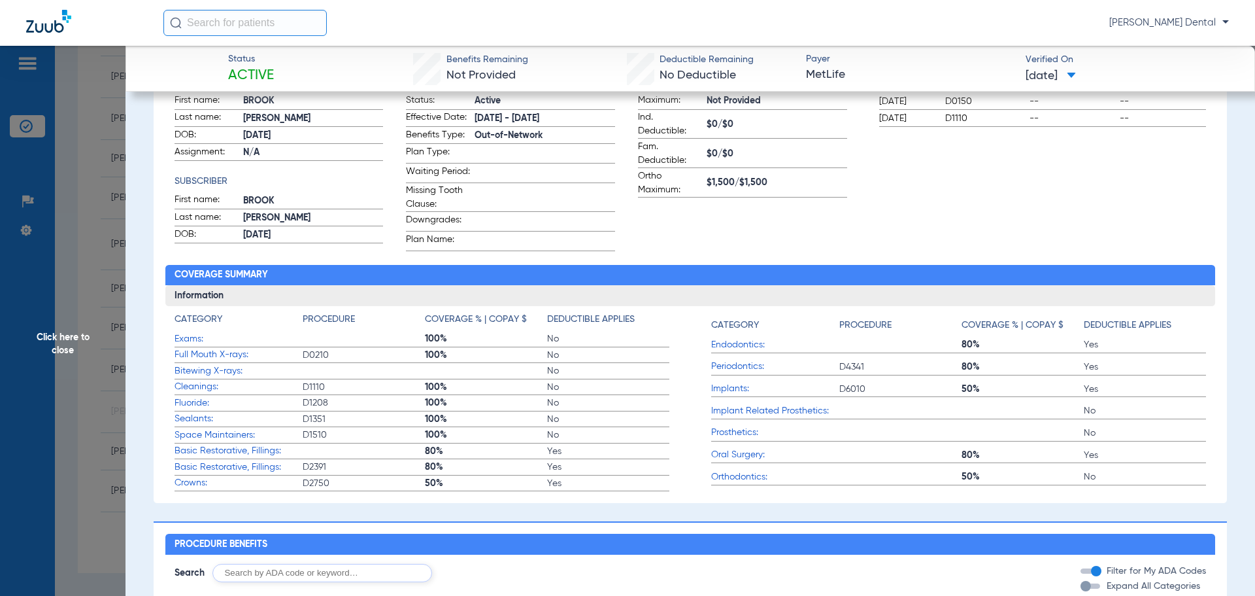
drag, startPoint x: 103, startPoint y: 224, endPoint x: 119, endPoint y: 222, distance: 15.8
click at [103, 224] on span "Click here to close" at bounding box center [63, 344] width 126 height 596
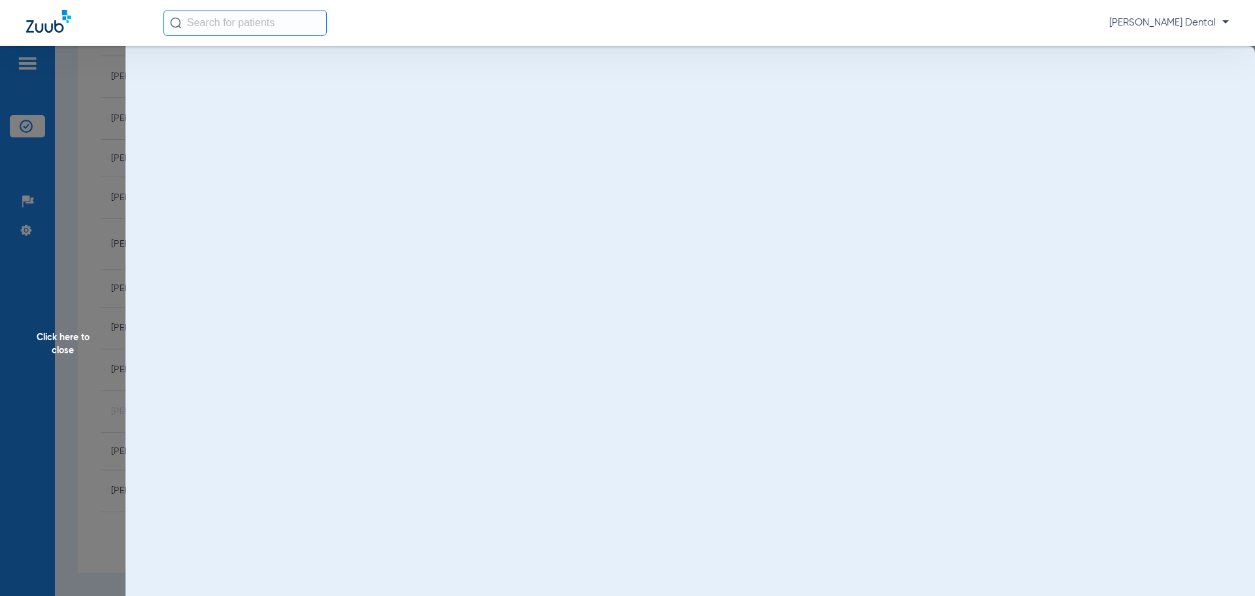
scroll to position [0, 0]
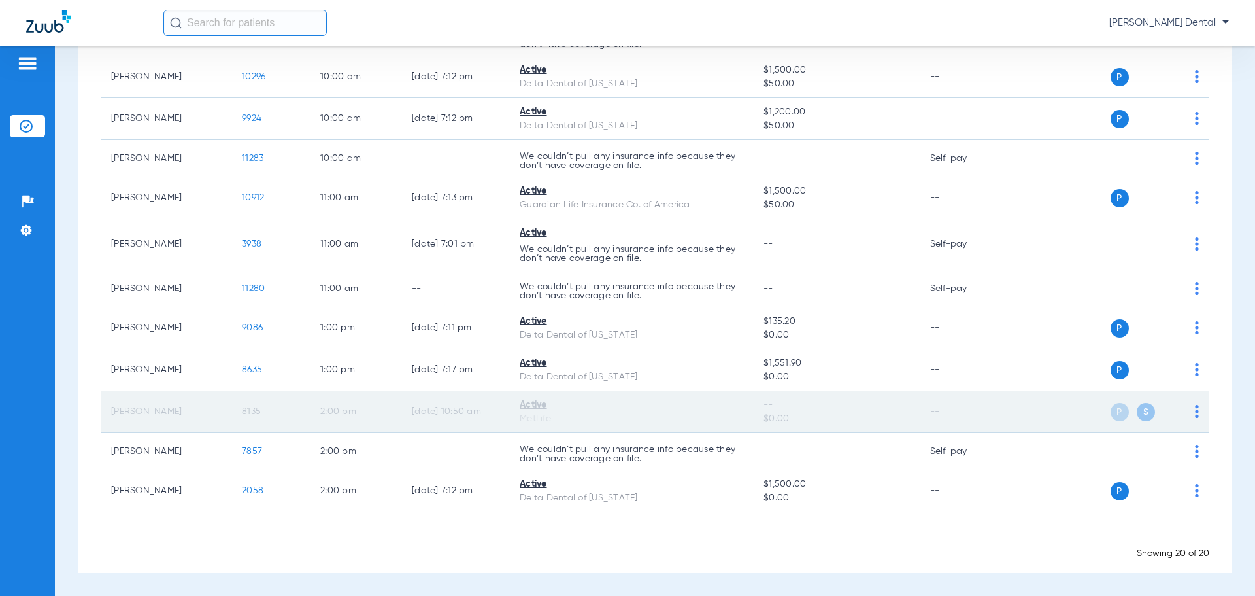
click at [254, 412] on span "8135" at bounding box center [251, 411] width 19 height 9
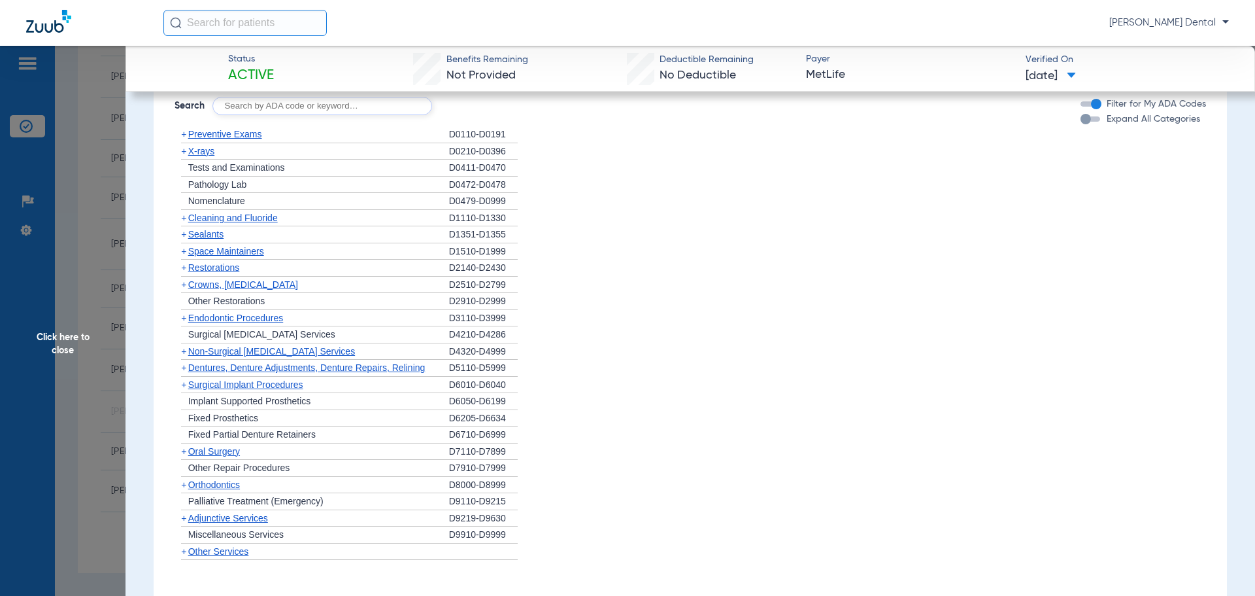
scroll to position [588, 0]
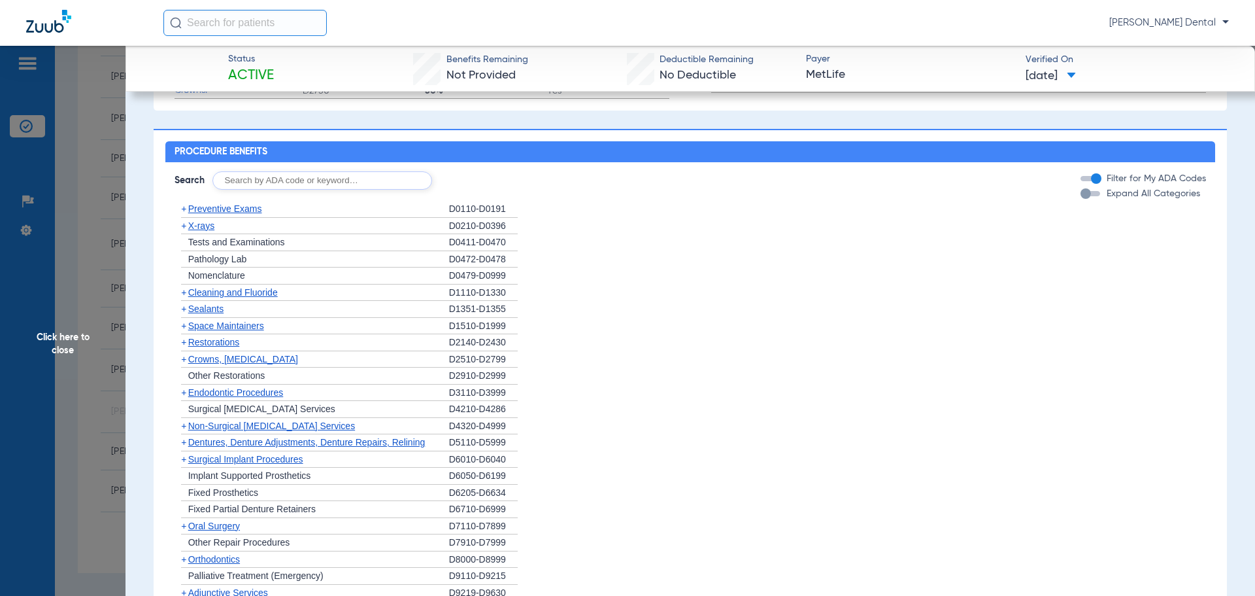
click at [233, 297] on span "Cleaning and Fluoride" at bounding box center [233, 292] width 90 height 10
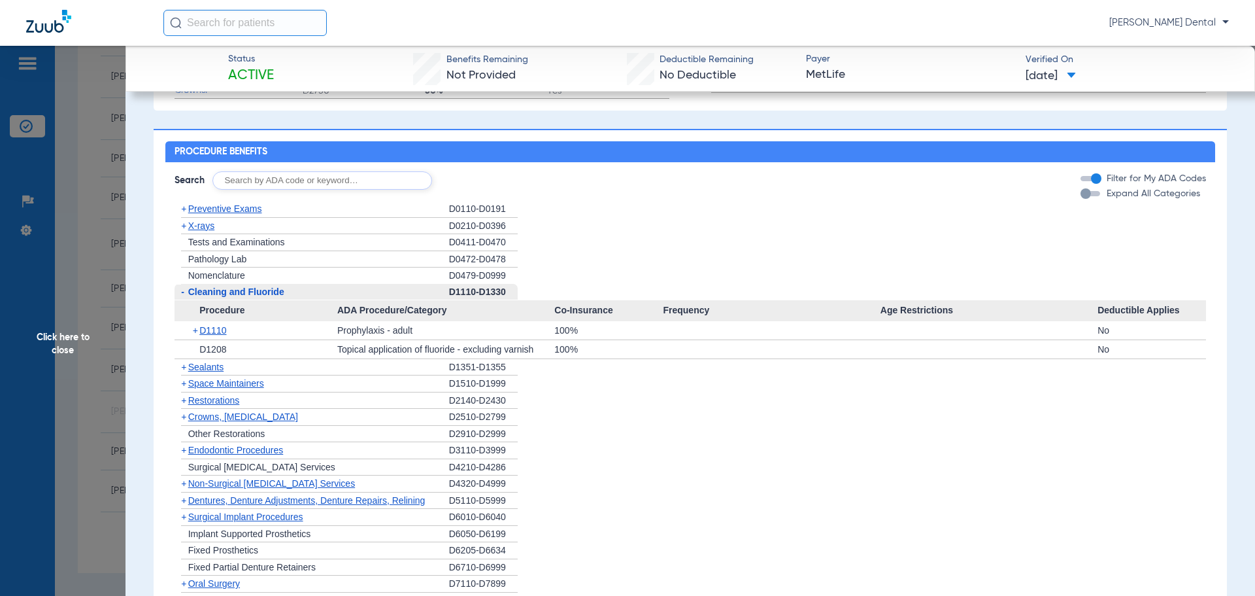
click at [58, 214] on span "Click here to close" at bounding box center [63, 344] width 126 height 596
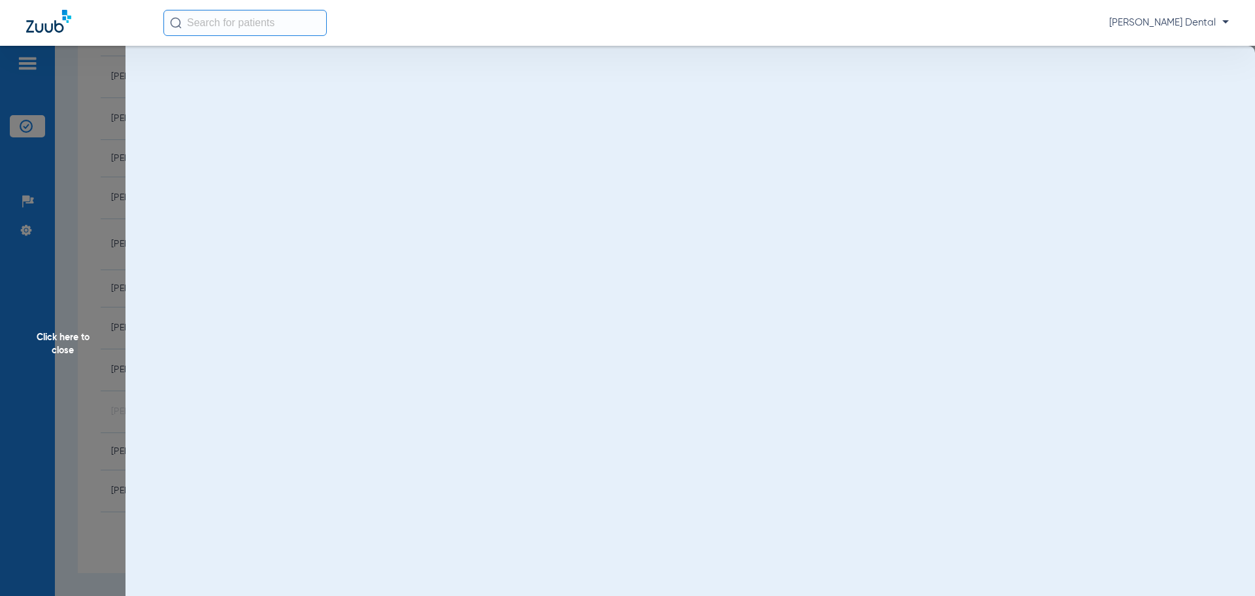
scroll to position [0, 0]
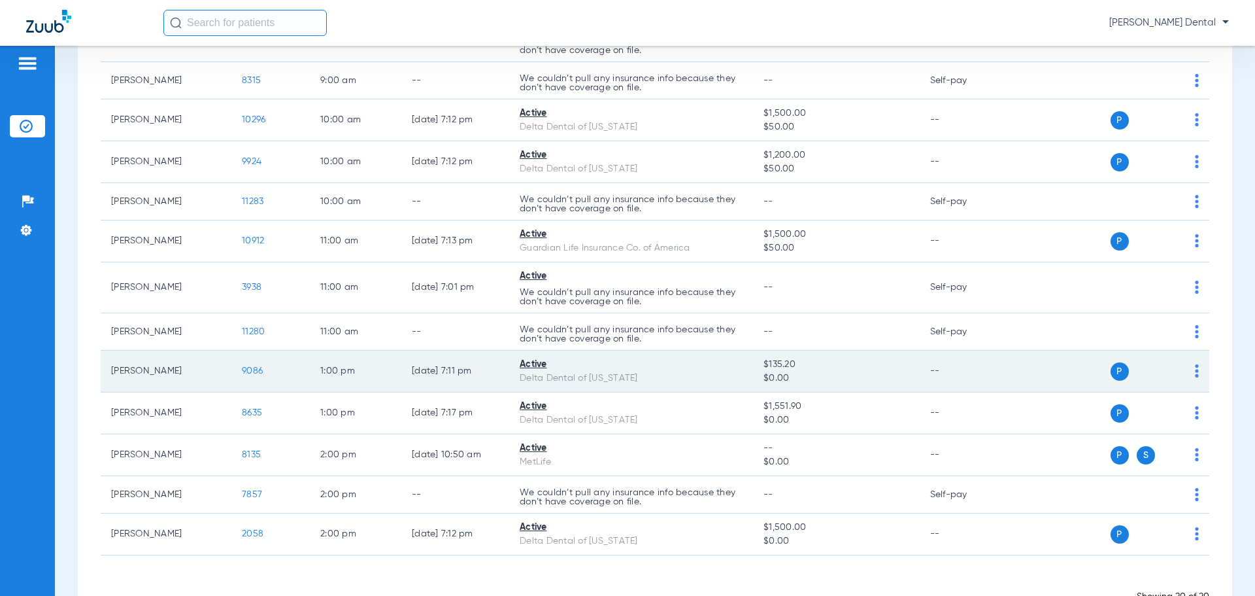
scroll to position [523, 0]
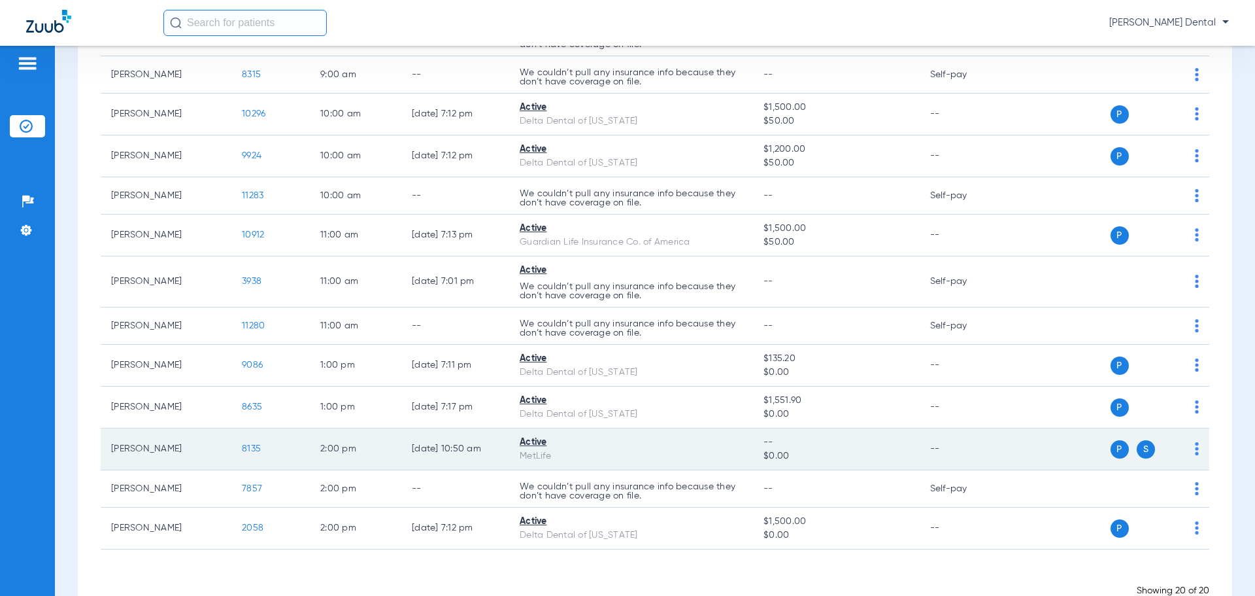
click at [254, 448] on span "8135" at bounding box center [251, 448] width 19 height 9
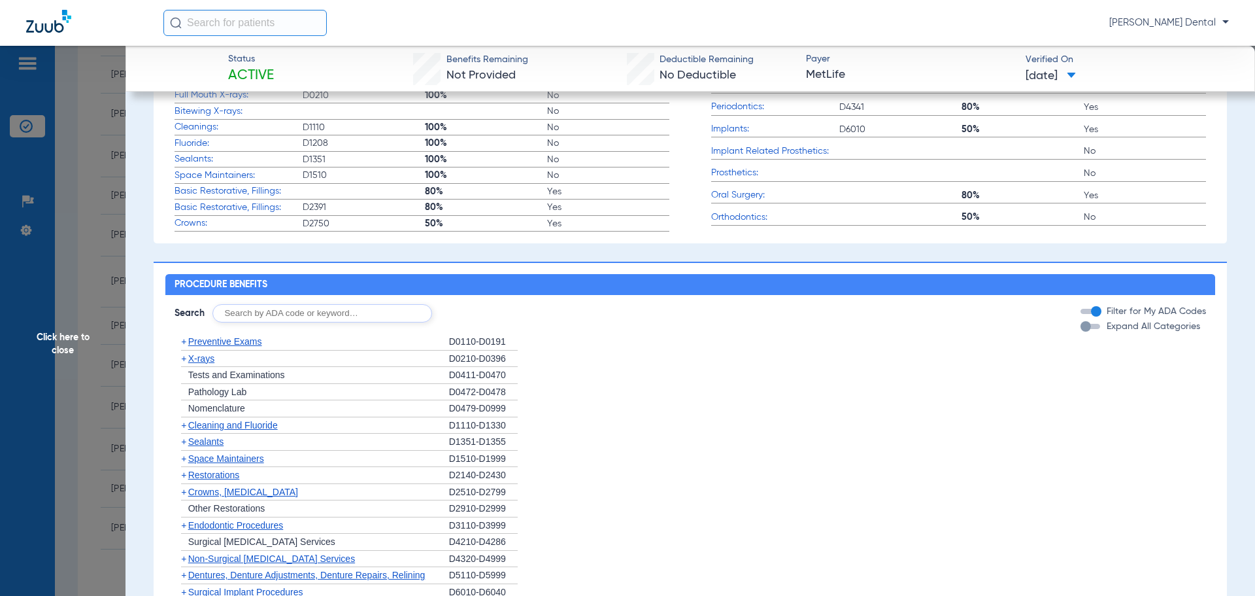
scroll to position [458, 0]
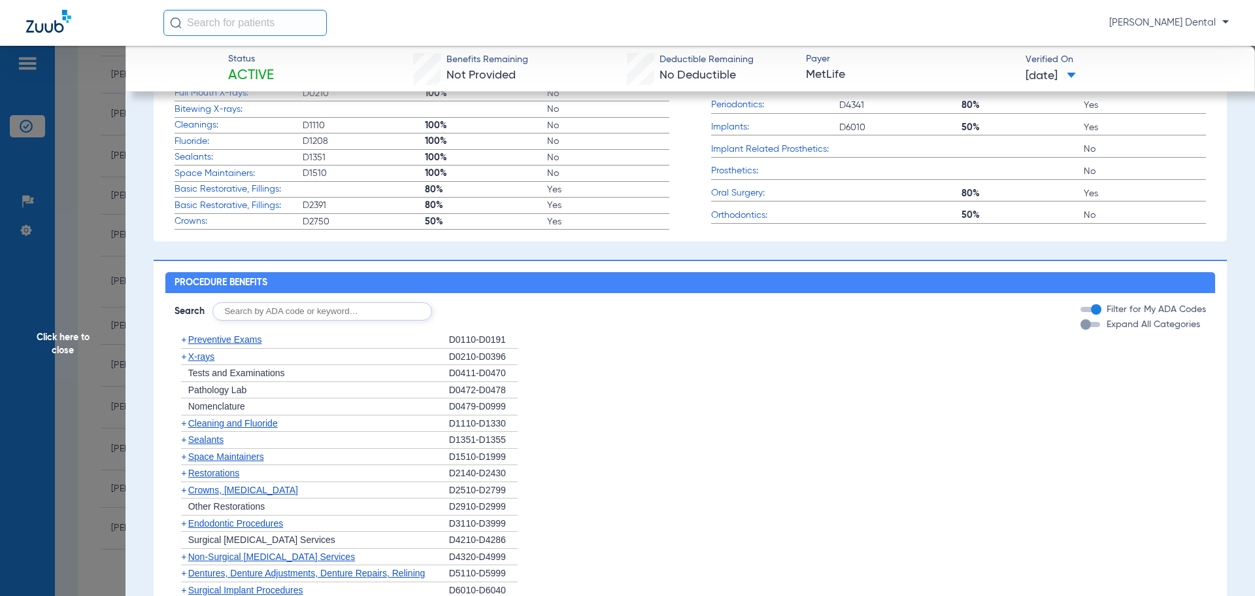
click at [257, 428] on span "Cleaning and Fluoride" at bounding box center [233, 423] width 90 height 10
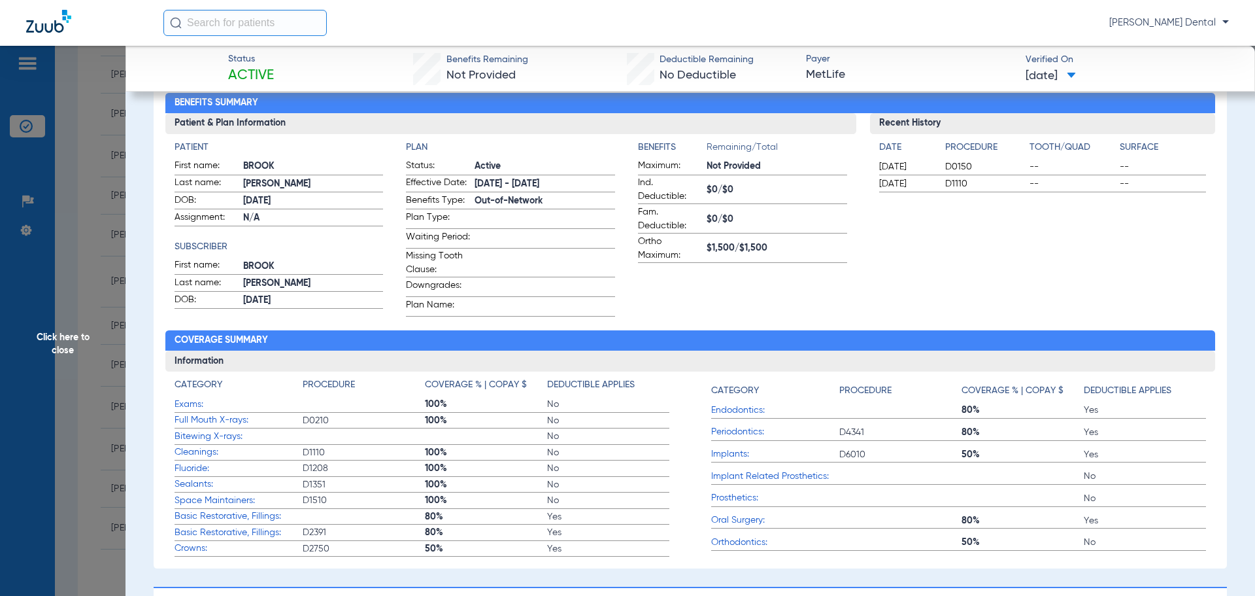
scroll to position [0, 0]
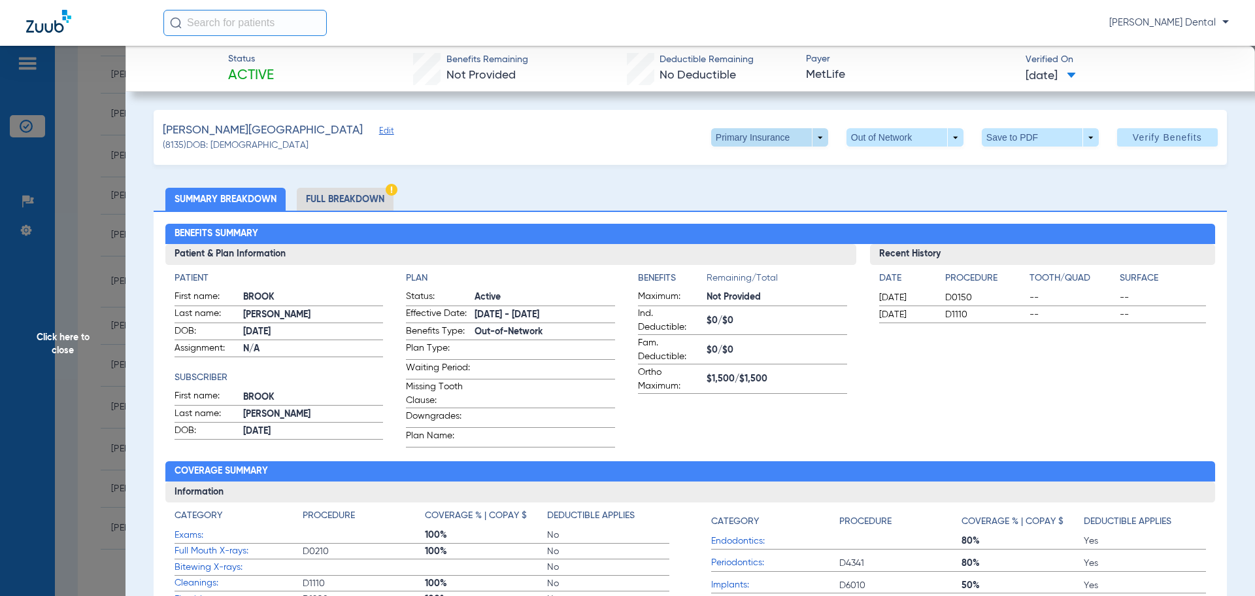
click at [808, 137] on span at bounding box center [769, 137] width 117 height 18
click at [763, 185] on span "Secondary Insurance" at bounding box center [756, 189] width 86 height 9
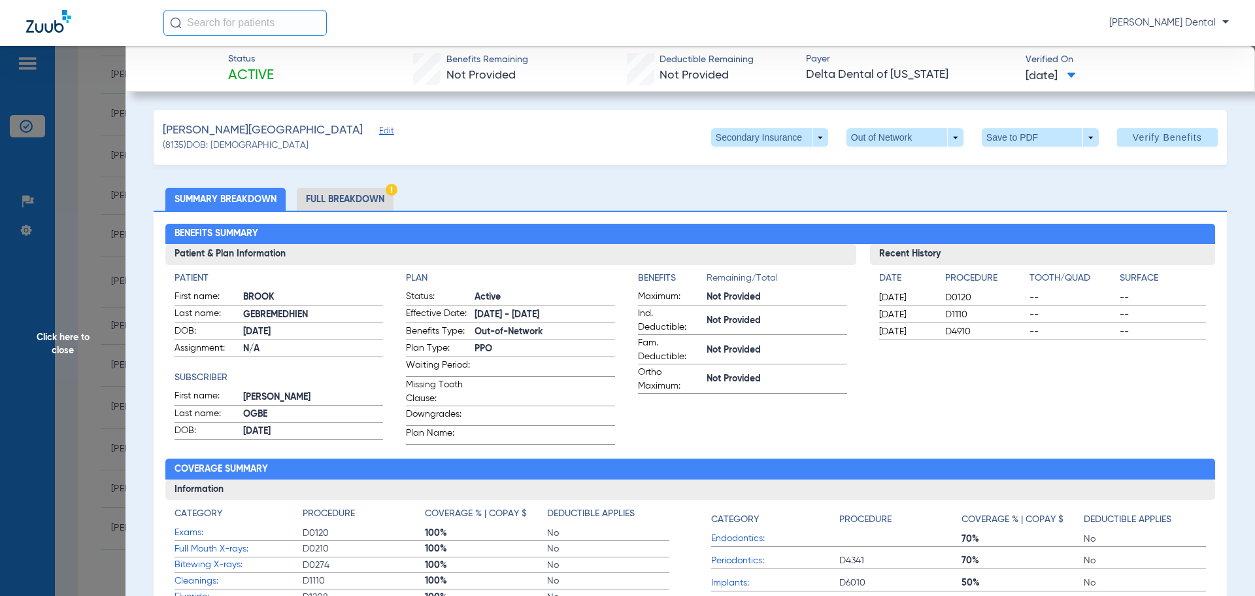
drag, startPoint x: 93, startPoint y: 275, endPoint x: 99, endPoint y: 290, distance: 16.1
click at [93, 278] on span "Click here to close" at bounding box center [63, 344] width 126 height 596
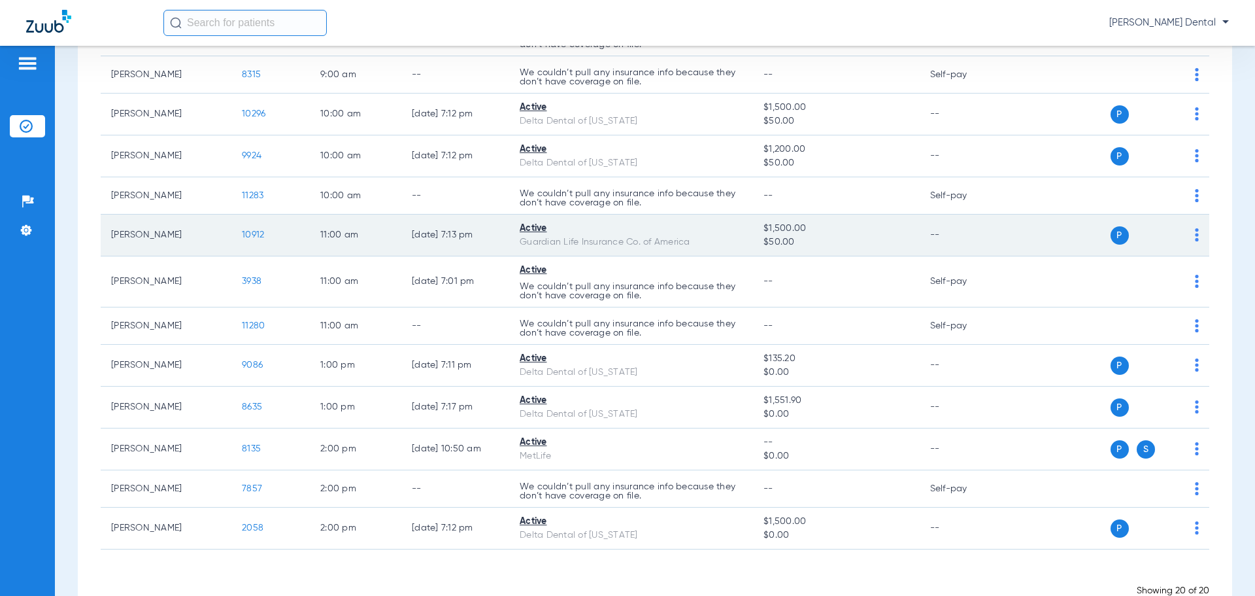
click at [262, 233] on span "10912" at bounding box center [253, 234] width 22 height 9
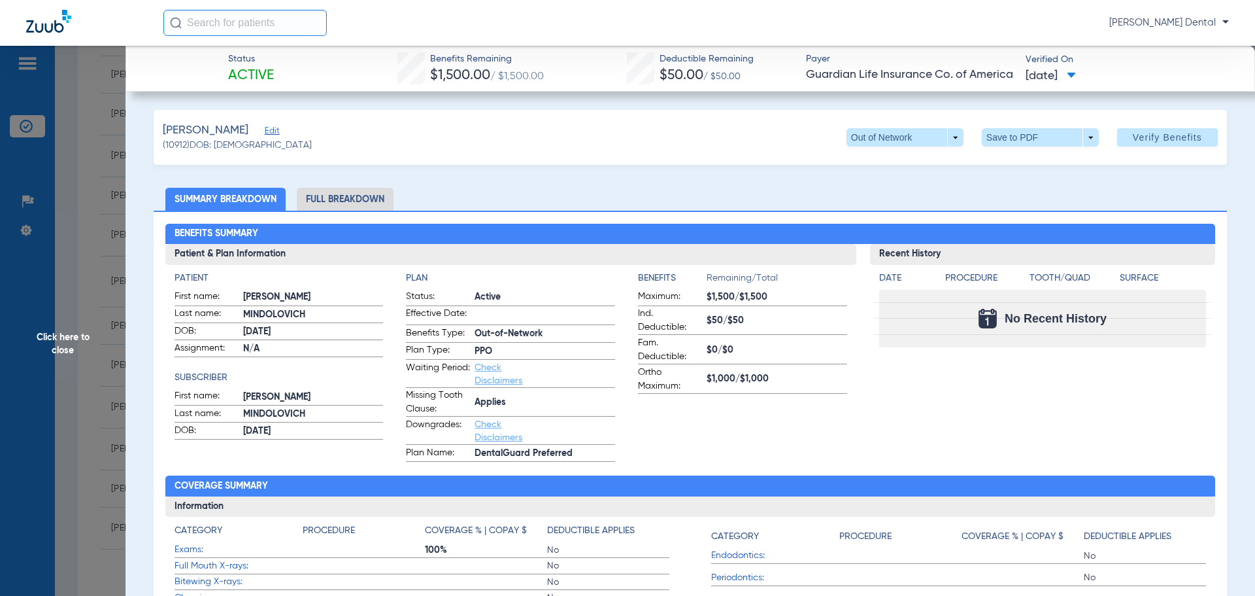
click at [57, 280] on span "Click here to close" at bounding box center [63, 344] width 126 height 596
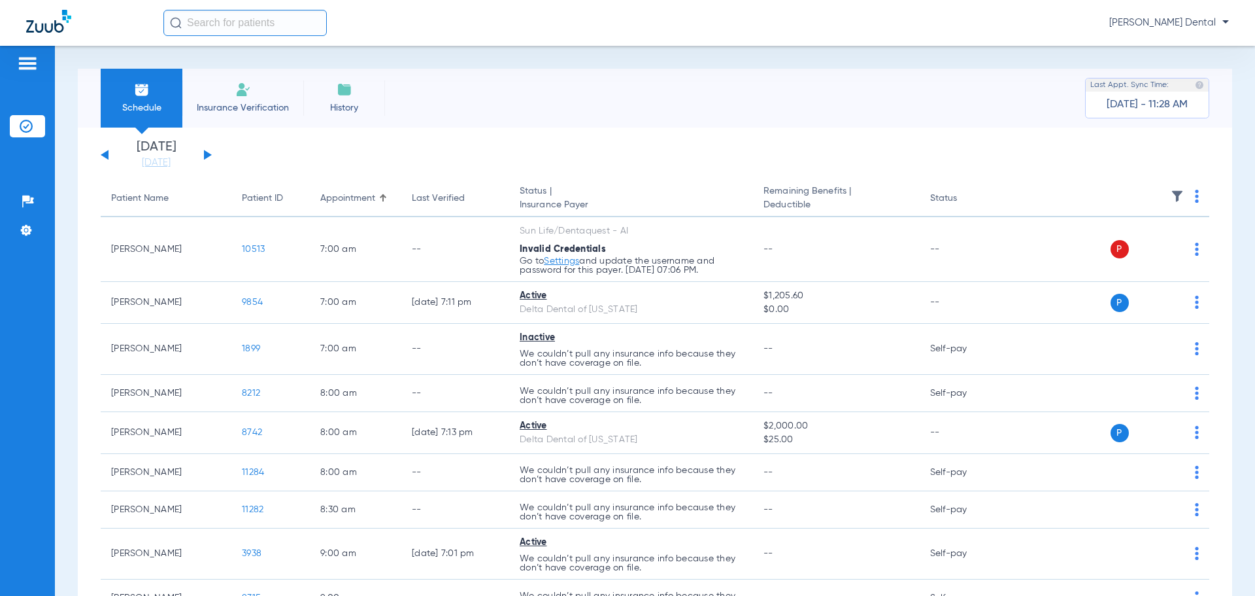
click at [204, 154] on button at bounding box center [208, 155] width 8 height 10
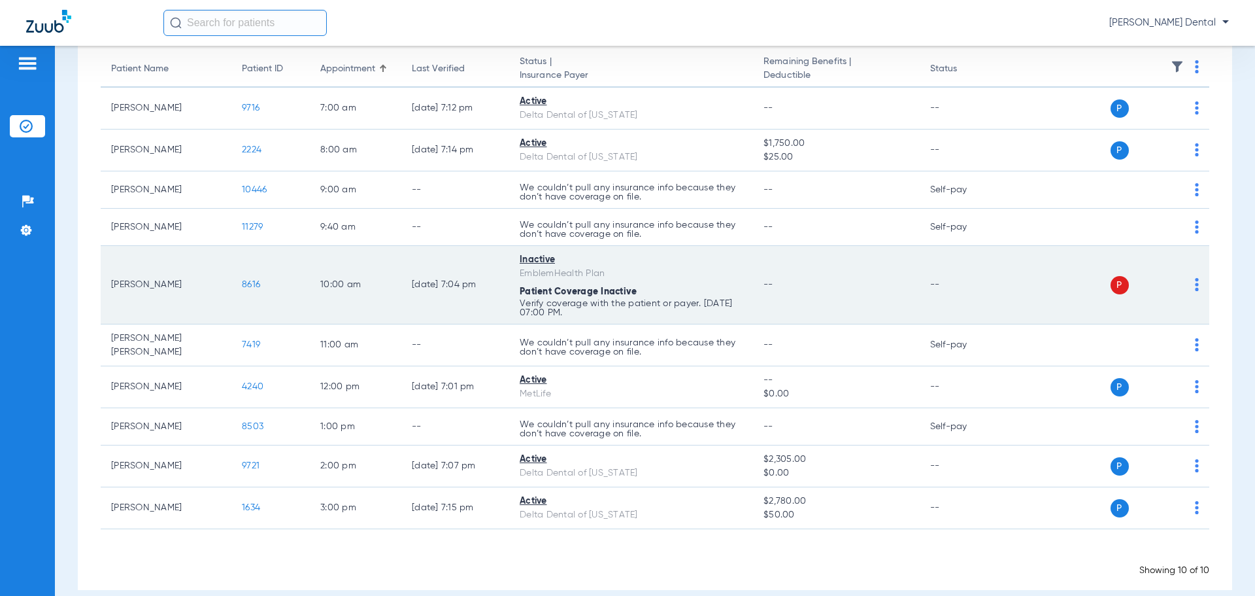
scroll to position [131, 0]
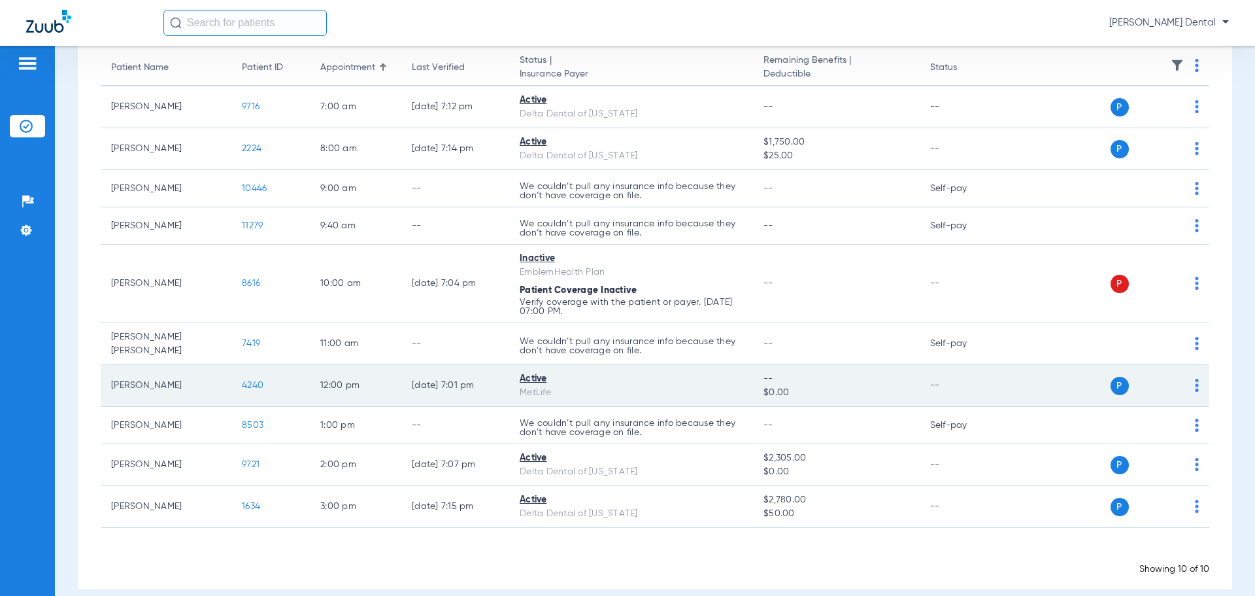
click at [252, 380] on span "4240" at bounding box center [253, 384] width 22 height 9
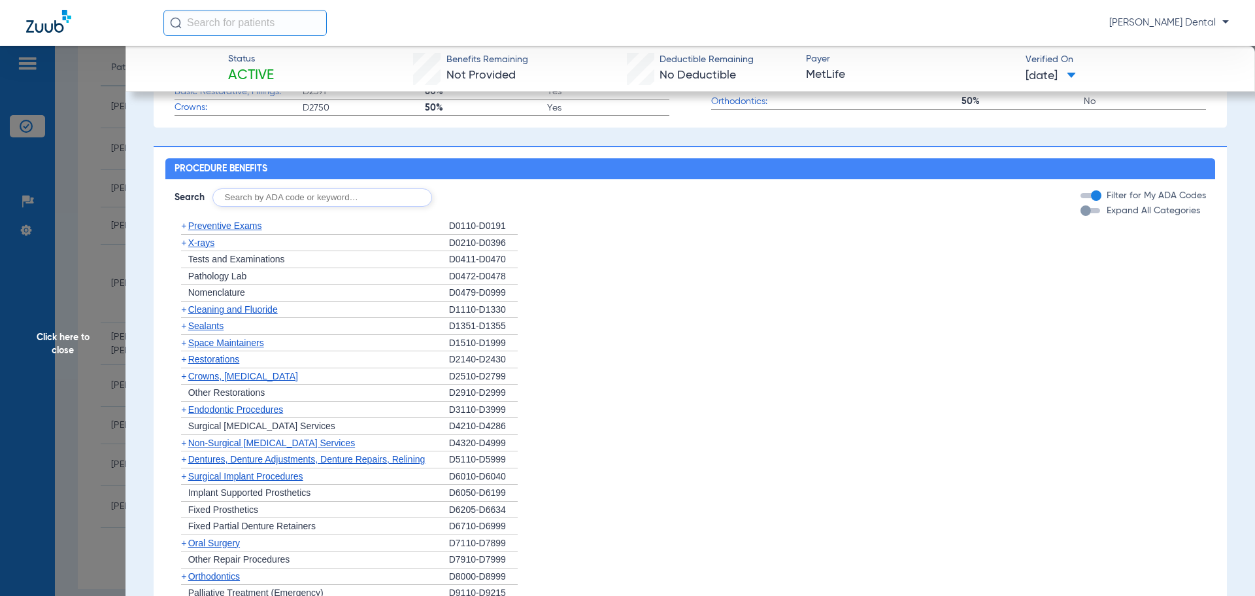
scroll to position [523, 0]
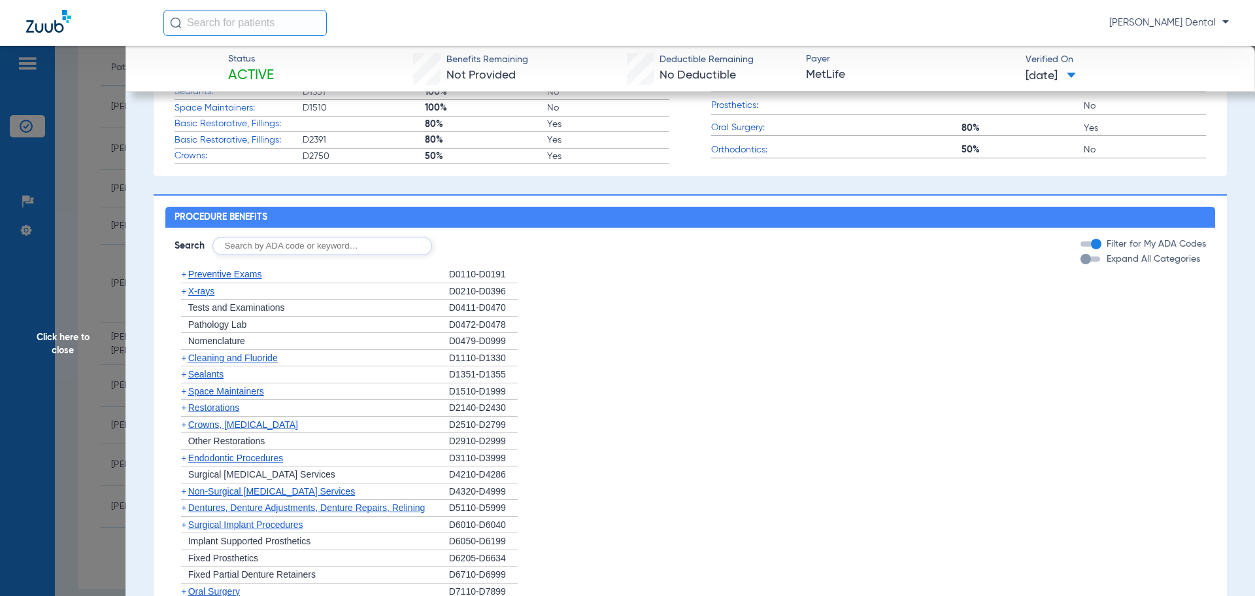
click at [234, 363] on span "Cleaning and Fluoride" at bounding box center [233, 357] width 90 height 10
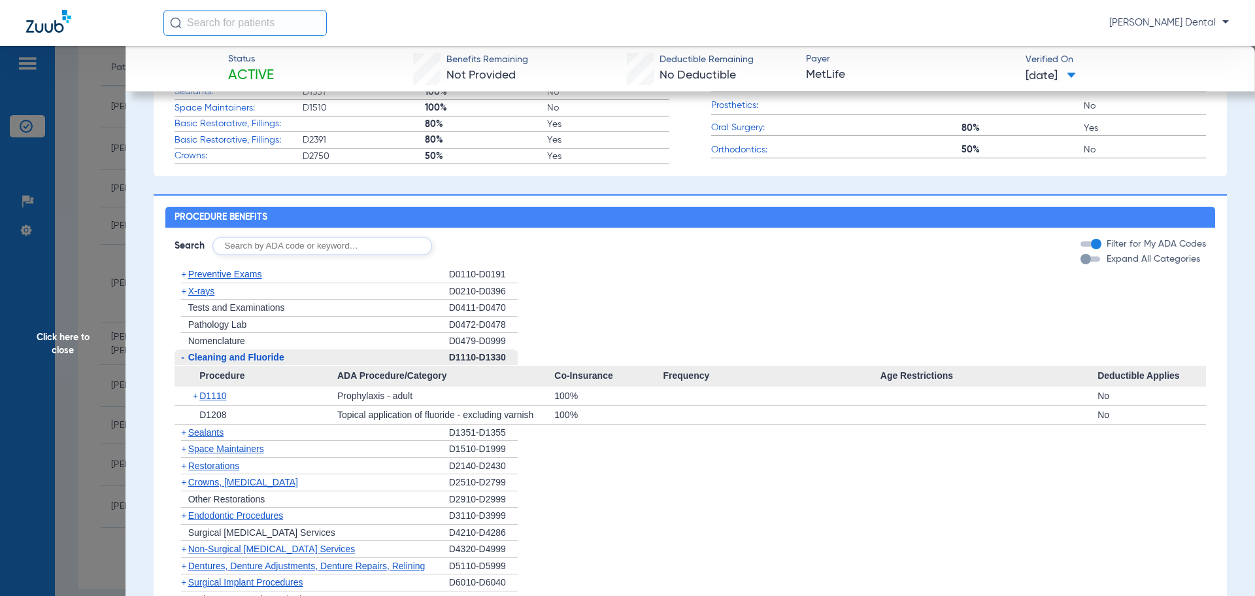
click at [92, 299] on span "Click here to close" at bounding box center [63, 344] width 126 height 596
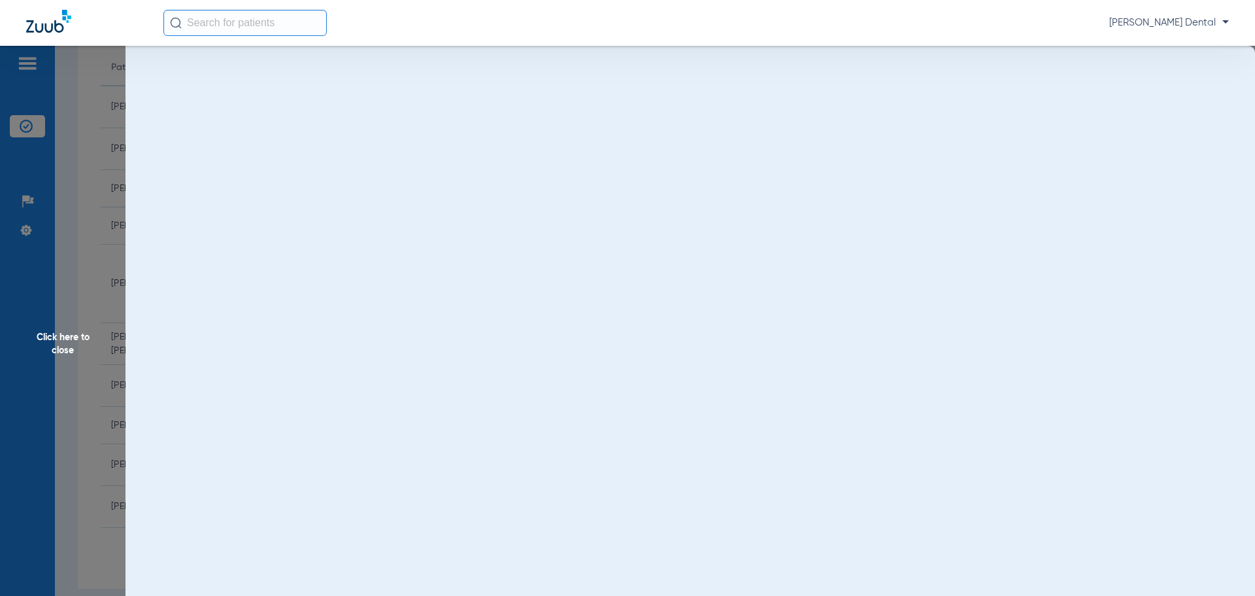
scroll to position [0, 0]
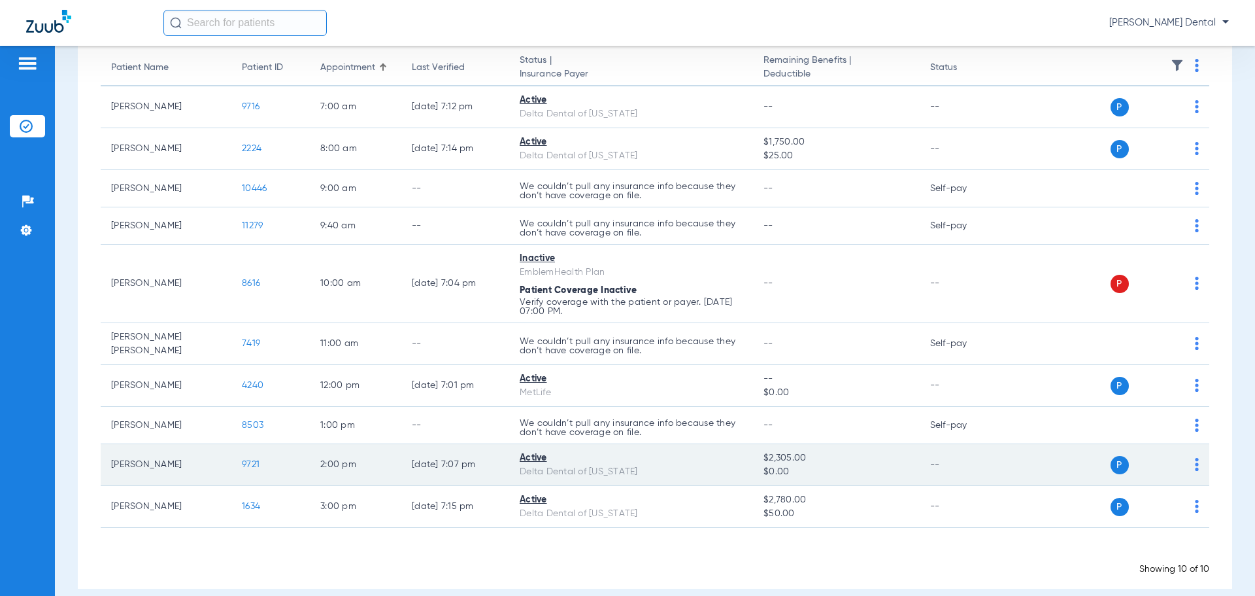
click at [256, 462] on span "9721" at bounding box center [251, 464] width 18 height 9
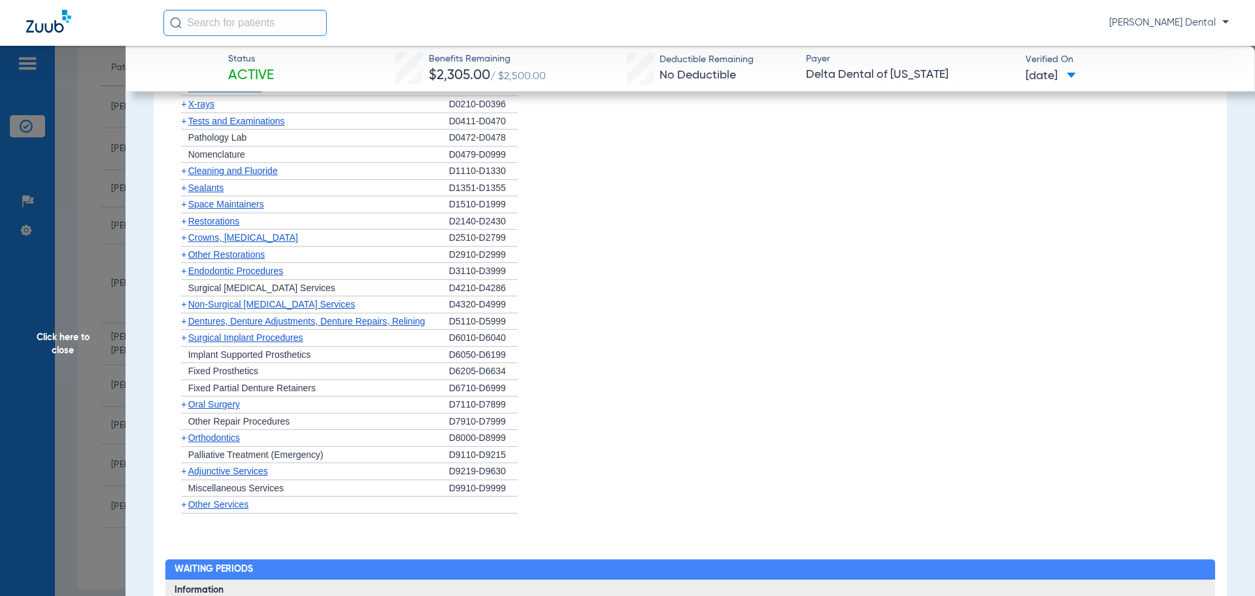
scroll to position [850, 0]
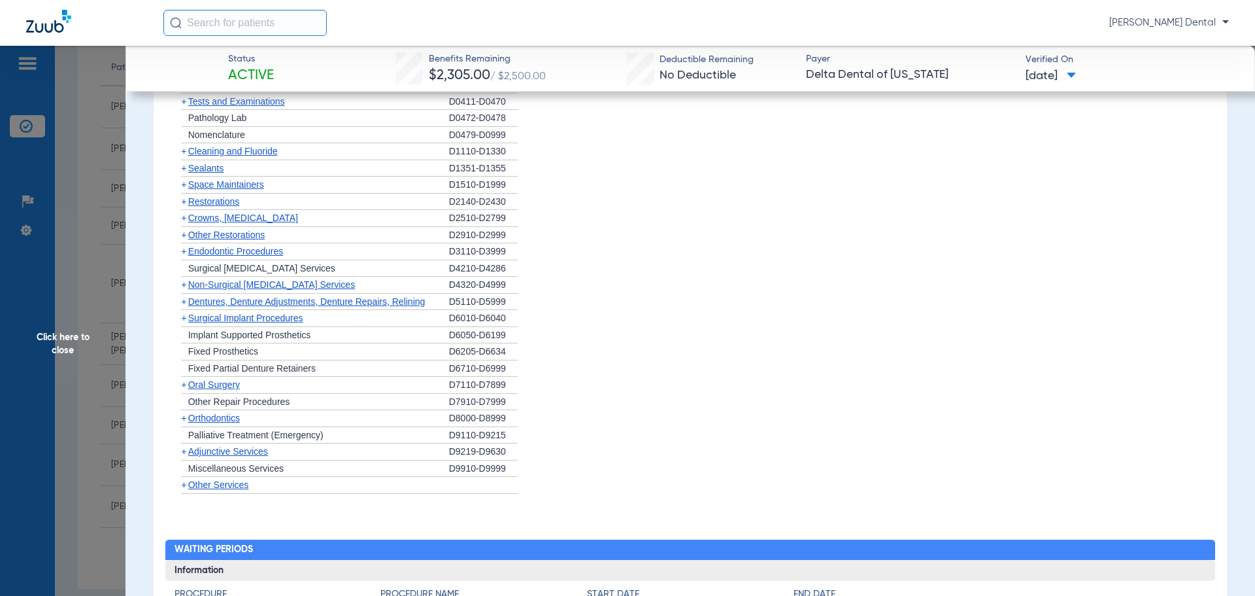
click at [241, 154] on span "Cleaning and Fluoride" at bounding box center [233, 151] width 90 height 10
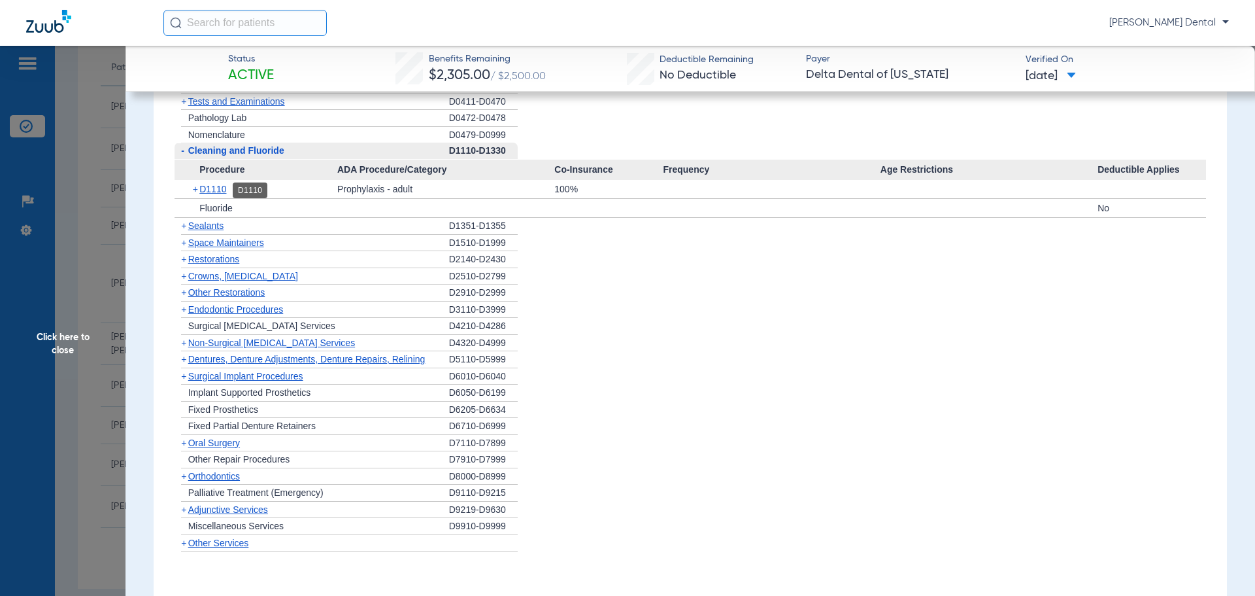
click at [224, 187] on span "D1110" at bounding box center [212, 189] width 27 height 10
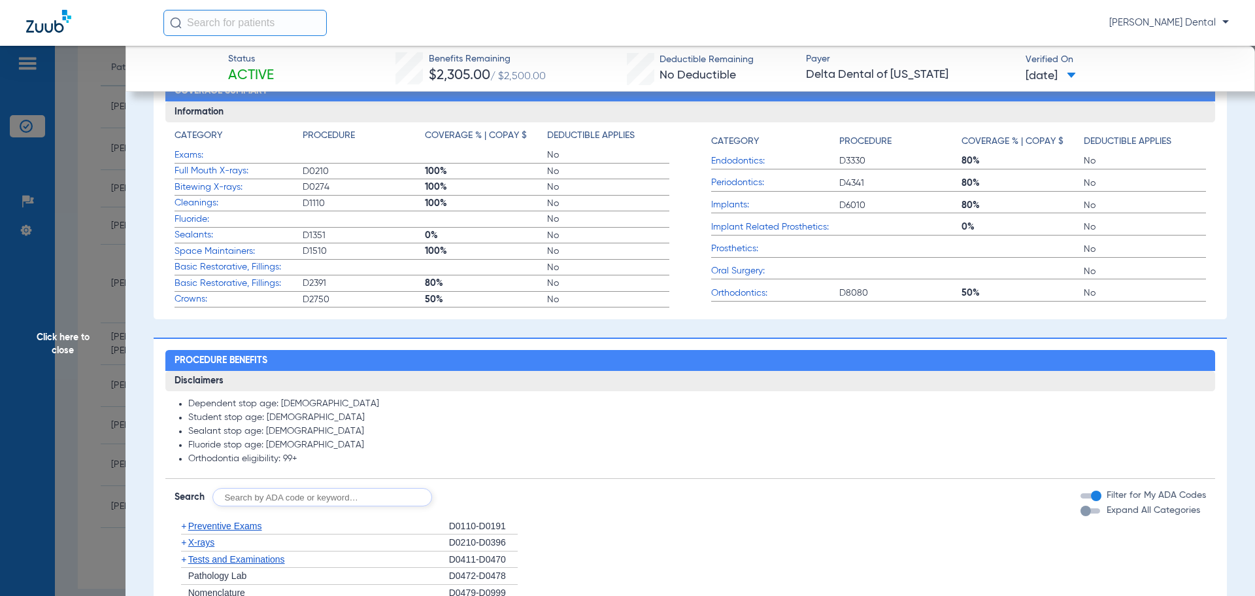
scroll to position [0, 0]
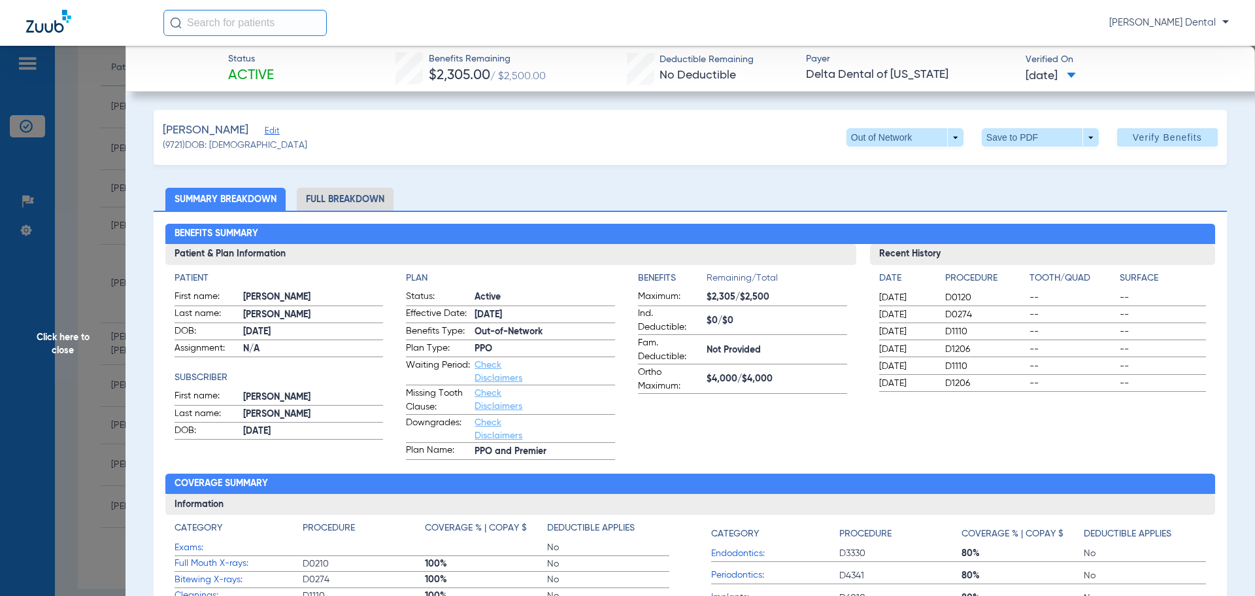
click at [100, 197] on span "Click here to close" at bounding box center [63, 344] width 126 height 596
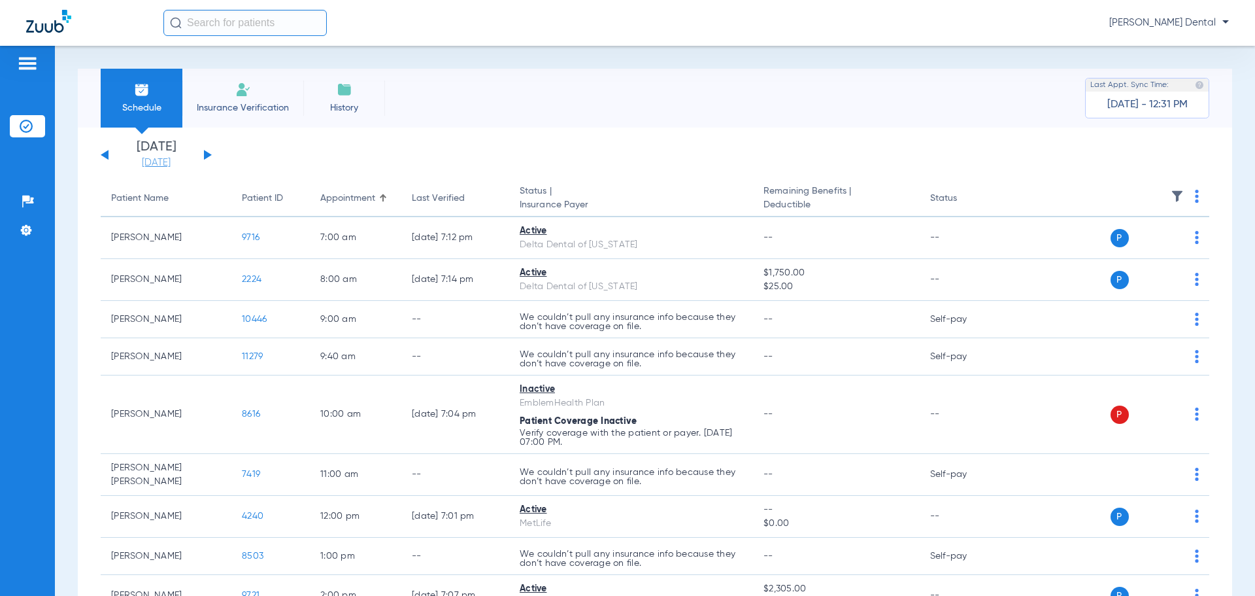
click at [152, 166] on link "[DATE]" at bounding box center [156, 162] width 78 height 13
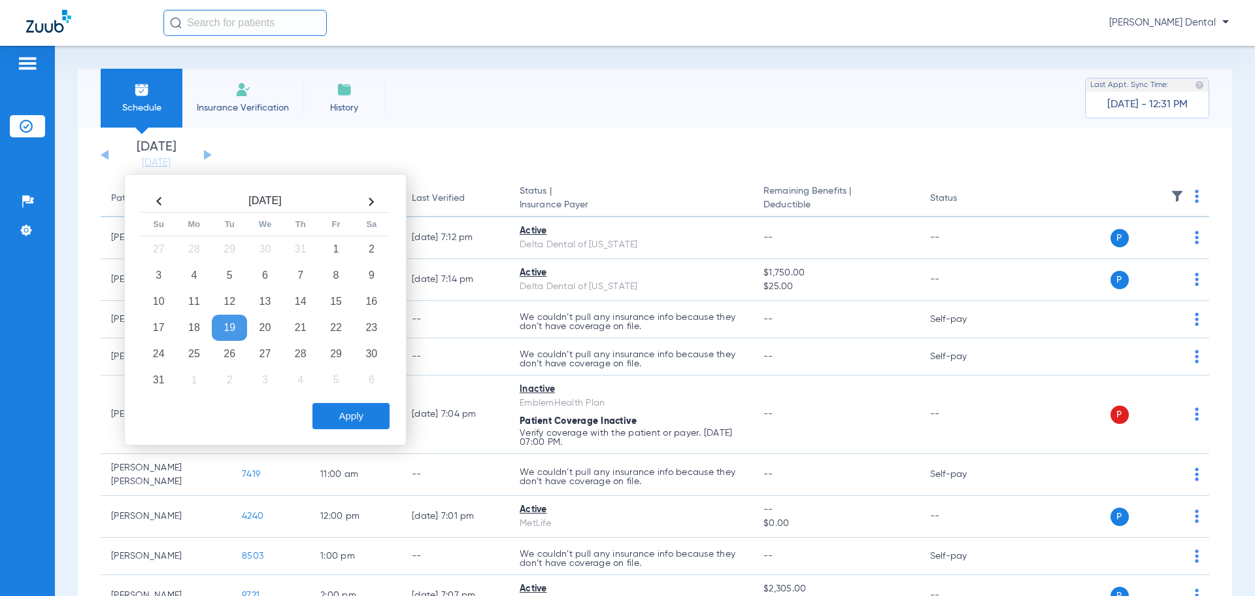
click at [224, 331] on td "19" at bounding box center [229, 327] width 35 height 26
click at [325, 405] on button "Apply" at bounding box center [350, 416] width 77 height 26
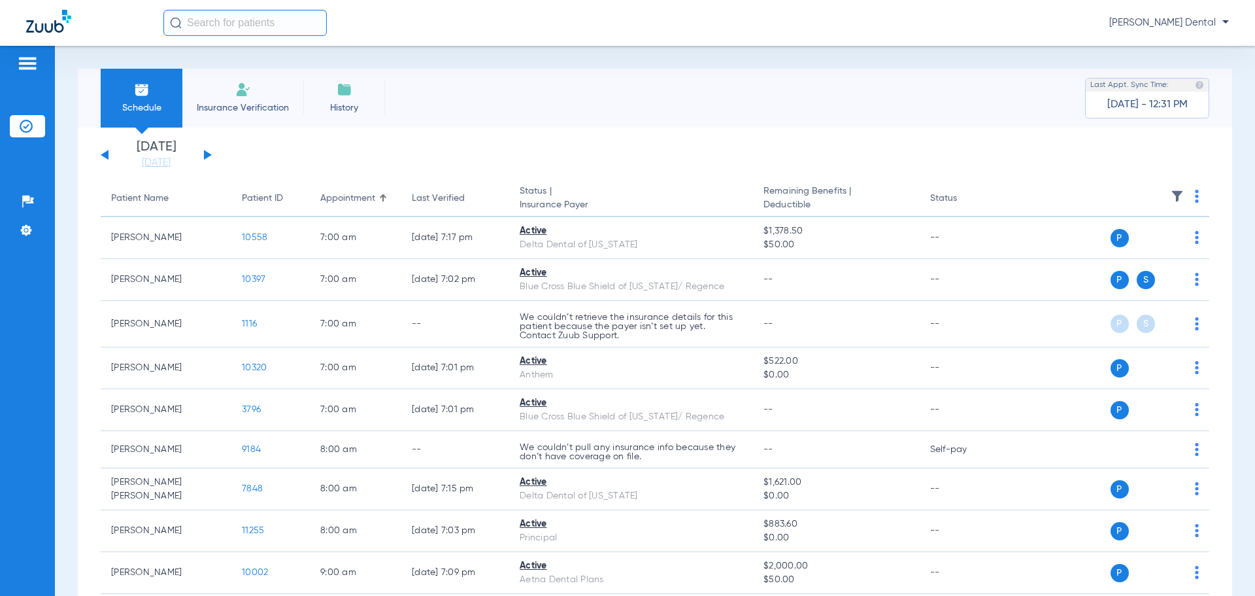
click at [205, 156] on button at bounding box center [208, 155] width 8 height 10
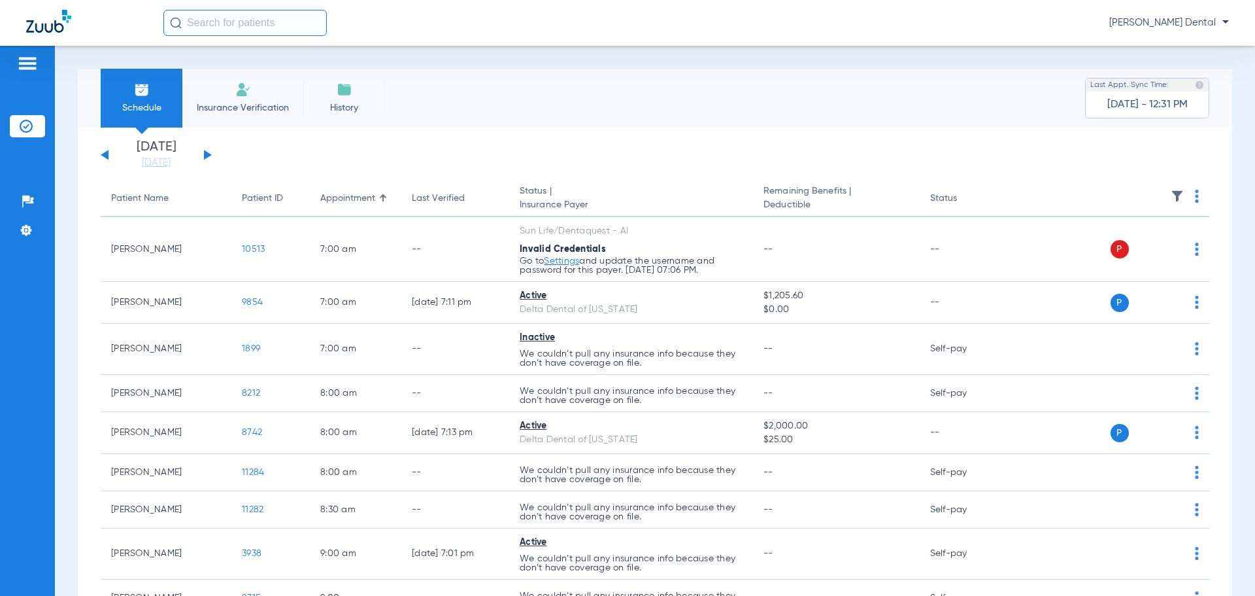
click at [207, 153] on button at bounding box center [208, 155] width 8 height 10
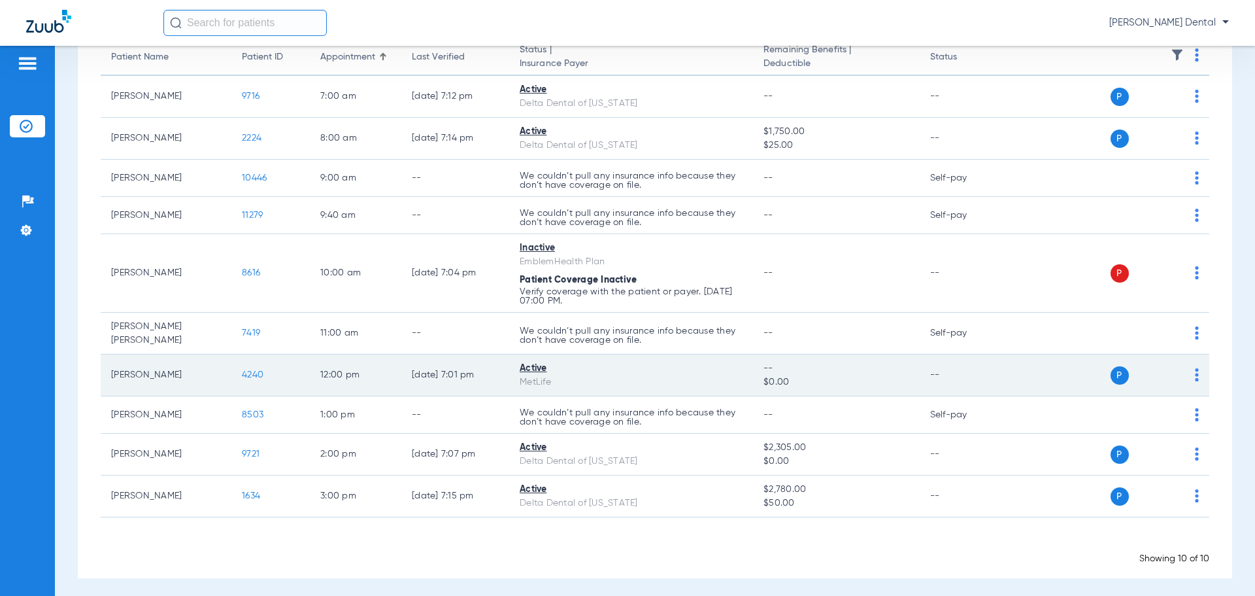
scroll to position [142, 0]
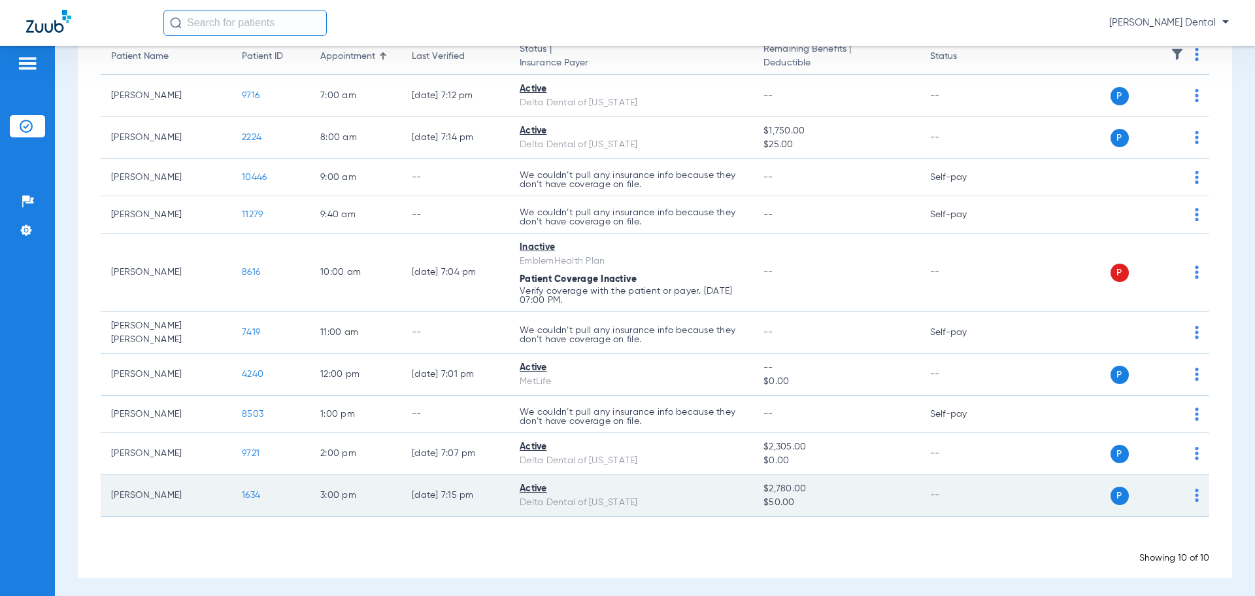
click at [246, 494] on span "1634" at bounding box center [251, 494] width 18 height 9
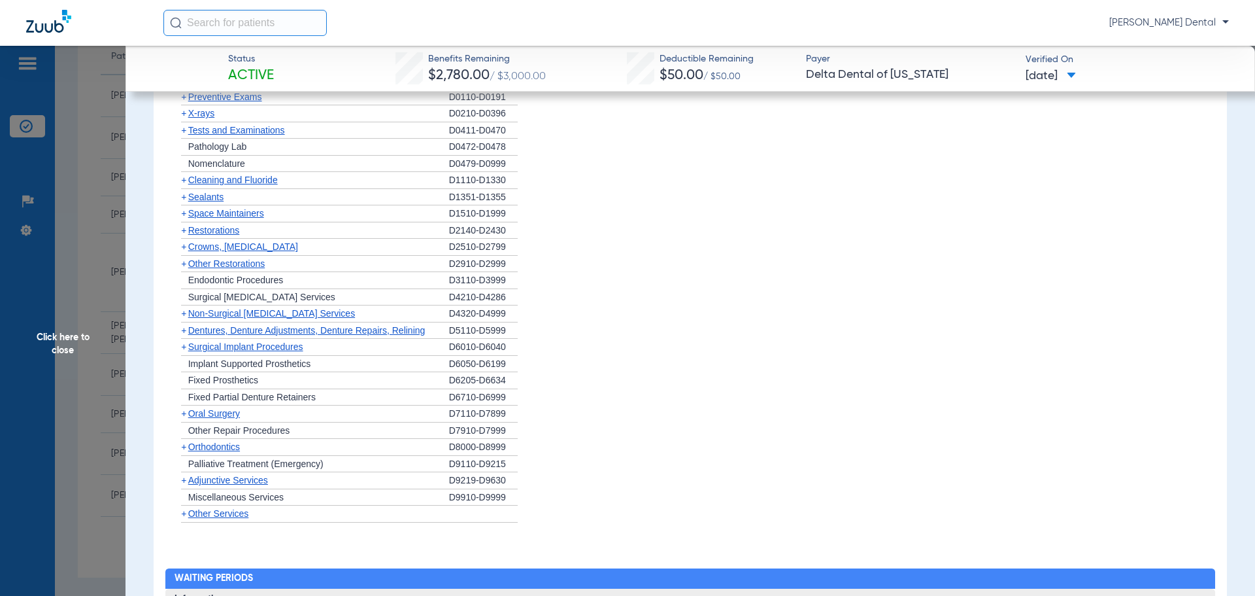
scroll to position [810, 0]
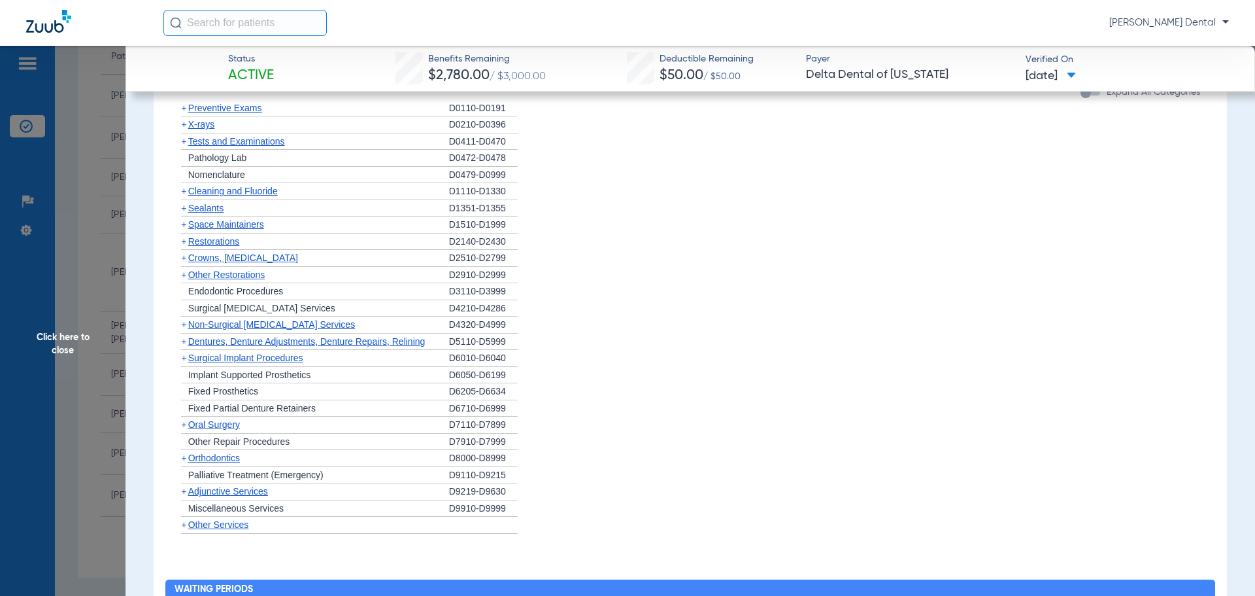
click at [233, 193] on span "Cleaning and Fluoride" at bounding box center [233, 191] width 90 height 10
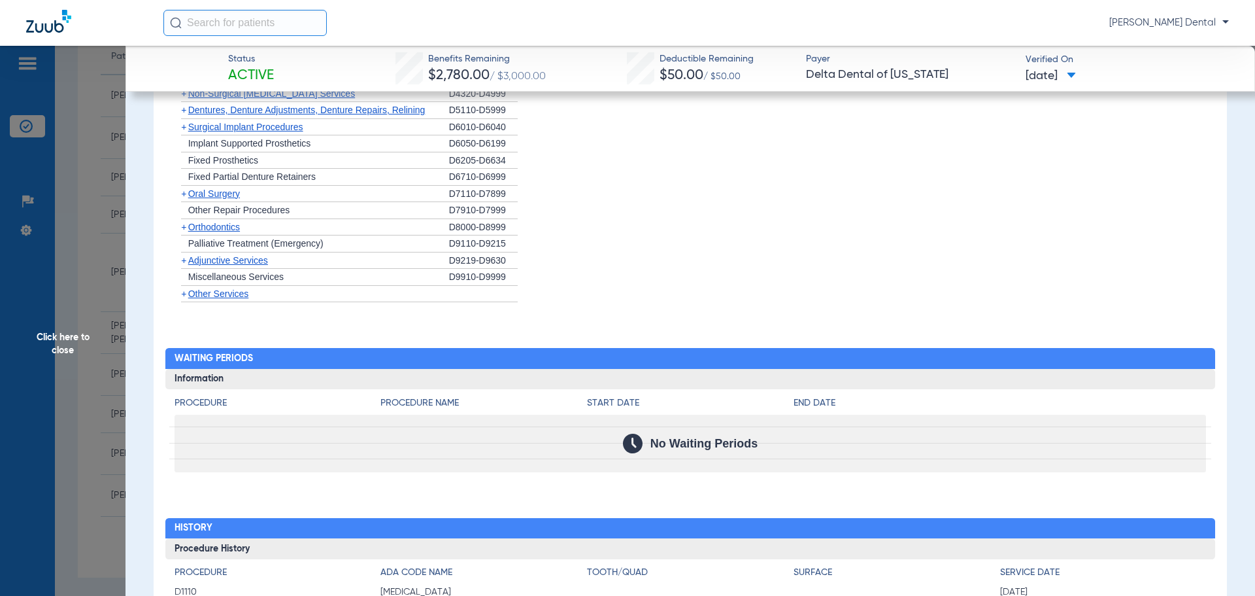
scroll to position [1202, 0]
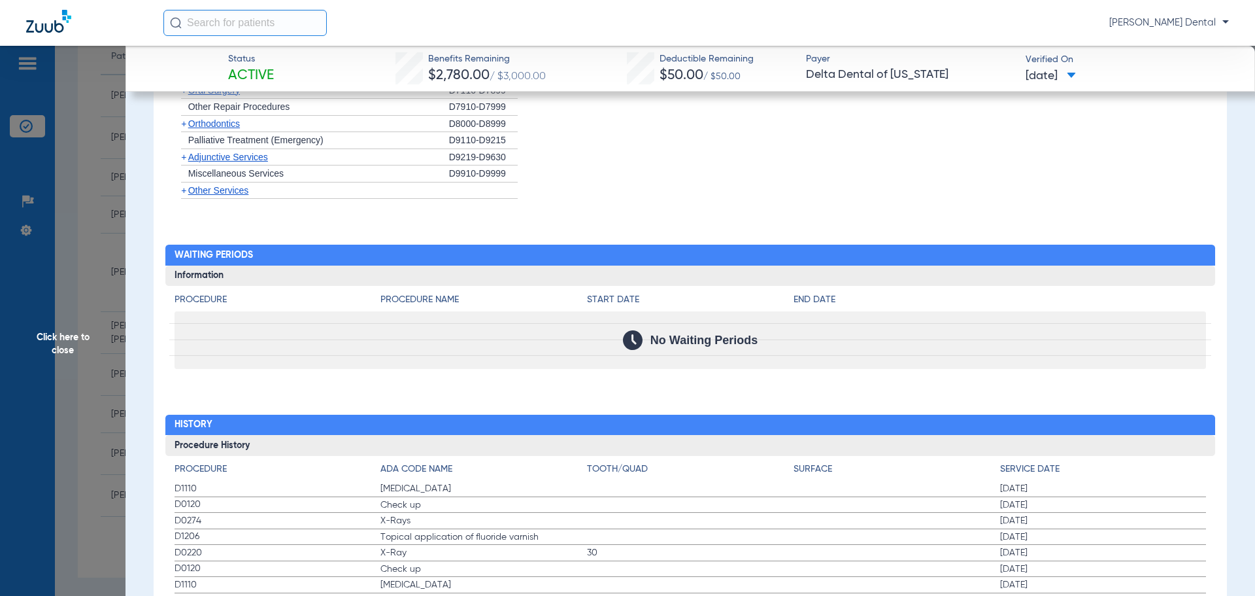
click at [92, 233] on span "Click here to close" at bounding box center [63, 344] width 126 height 596
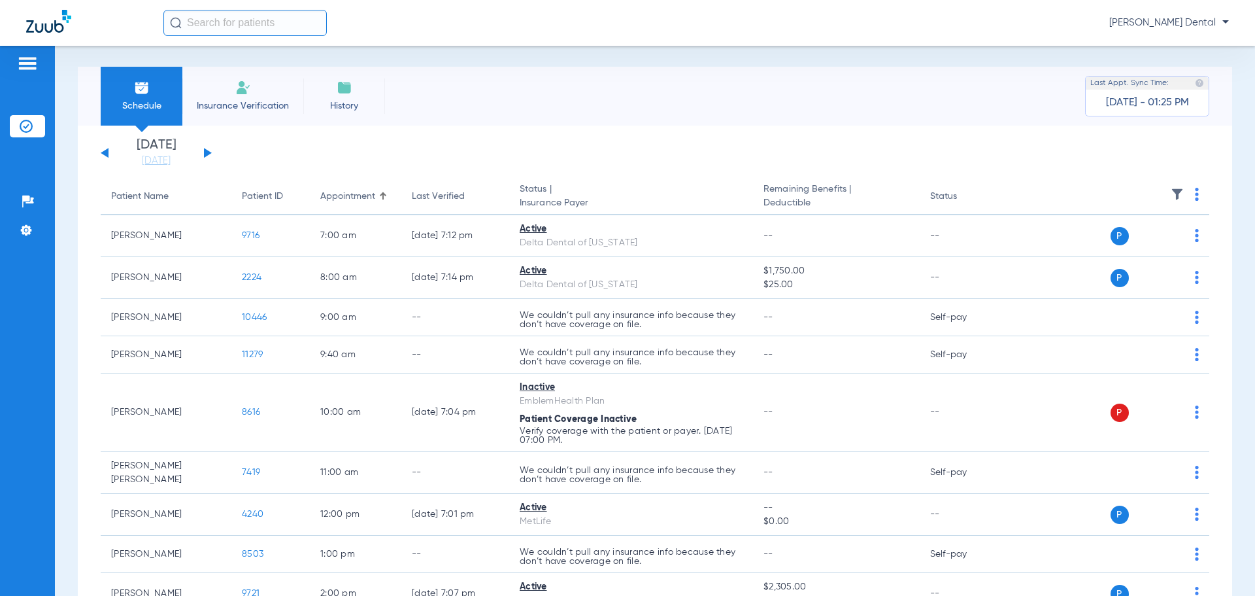
scroll to position [0, 0]
